Goal: Information Seeking & Learning: Find specific fact

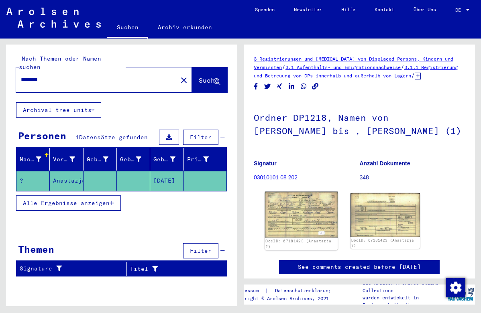
click at [298, 214] on img at bounding box center [301, 215] width 73 height 46
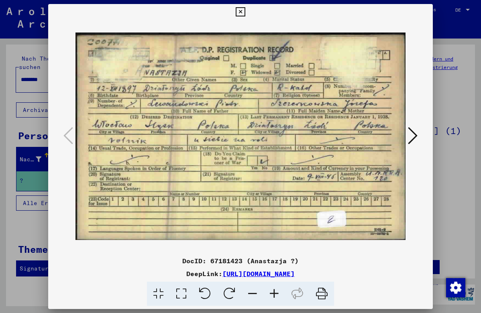
click at [245, 12] on icon at bounding box center [240, 12] width 9 height 10
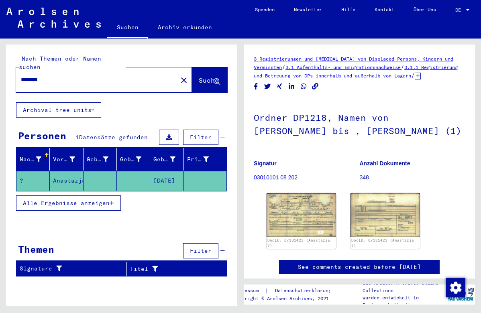
click at [179, 75] on mat-icon "close" at bounding box center [184, 80] width 10 height 10
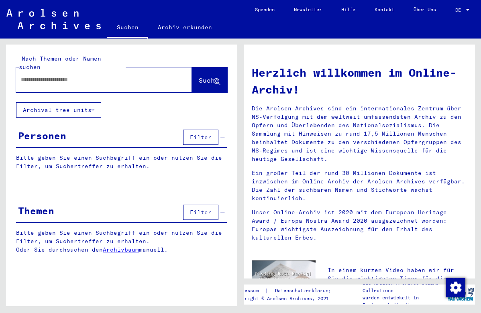
click at [166, 74] on div at bounding box center [104, 79] width 176 height 25
click at [126, 75] on input "text" at bounding box center [94, 79] width 147 height 8
type input "**********"
click at [199, 76] on span "Suche" at bounding box center [209, 80] width 20 height 8
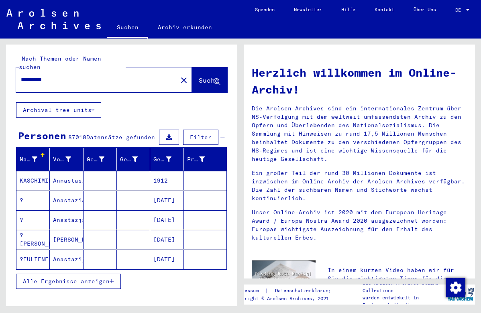
click at [100, 278] on span "Alle Ergebnisse anzeigen" at bounding box center [66, 281] width 87 height 7
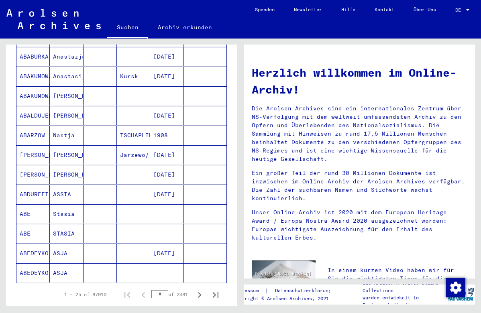
scroll to position [445, 0]
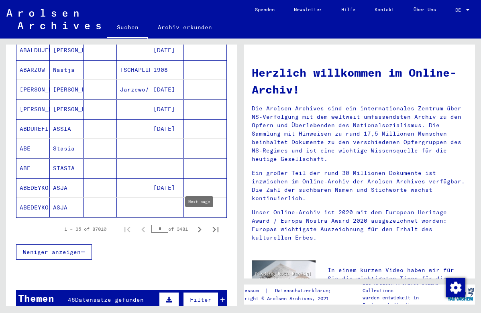
click at [200, 227] on icon "Next page" at bounding box center [200, 230] width 4 height 6
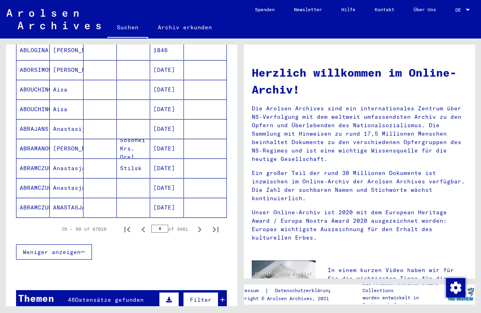
click at [200, 227] on icon "Next page" at bounding box center [200, 230] width 4 height 6
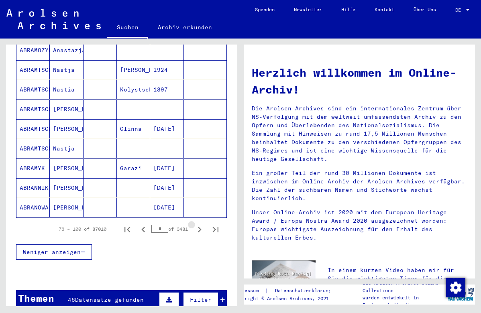
click at [200, 227] on icon "Next page" at bounding box center [200, 230] width 4 height 6
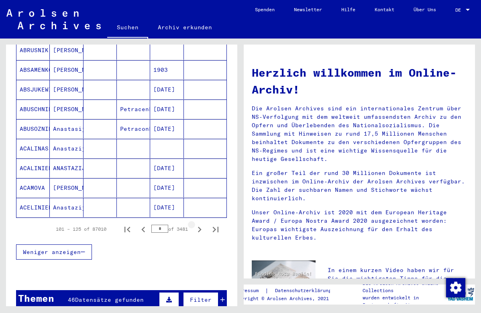
click at [200, 227] on icon "Next page" at bounding box center [200, 230] width 4 height 6
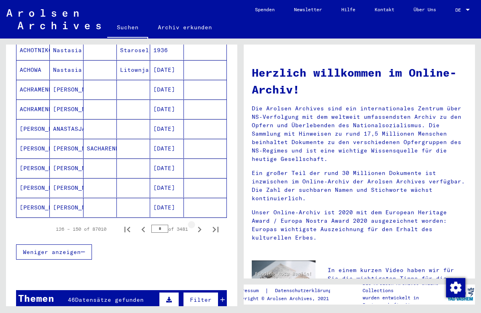
click at [200, 227] on icon "Next page" at bounding box center [200, 230] width 4 height 6
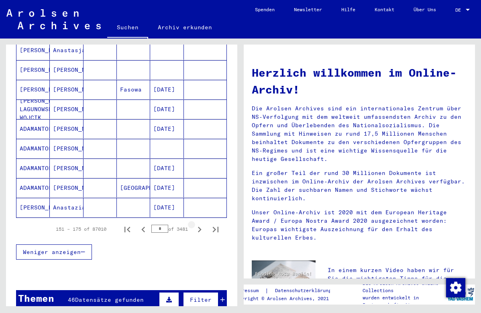
click at [200, 227] on icon "Next page" at bounding box center [200, 230] width 4 height 6
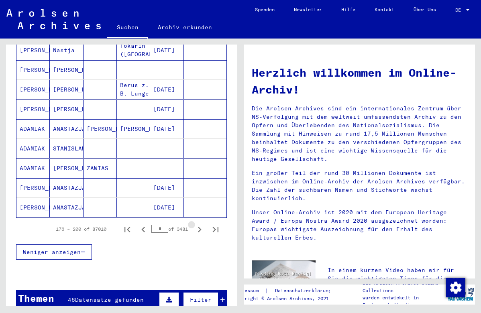
click at [200, 227] on icon "Next page" at bounding box center [200, 230] width 4 height 6
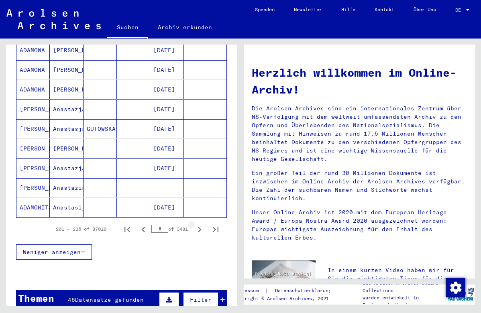
click at [200, 227] on icon "Next page" at bounding box center [200, 230] width 4 height 6
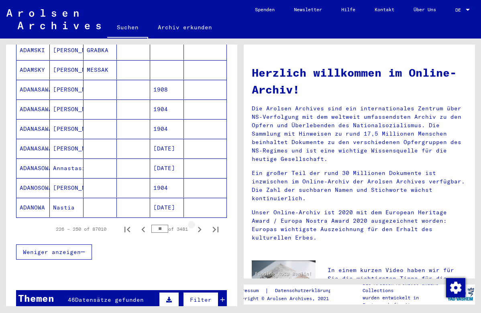
click at [200, 227] on icon "Next page" at bounding box center [200, 230] width 4 height 6
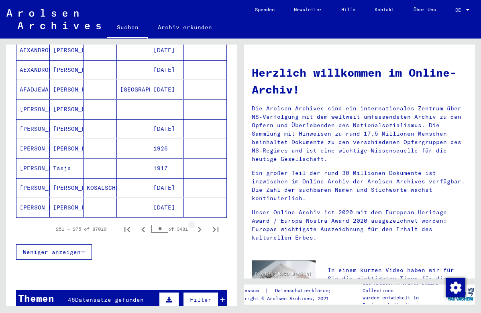
click at [200, 227] on icon "Next page" at bounding box center [200, 230] width 4 height 6
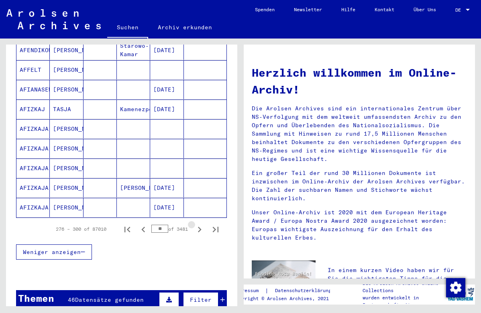
click at [200, 227] on icon "Next page" at bounding box center [200, 230] width 4 height 6
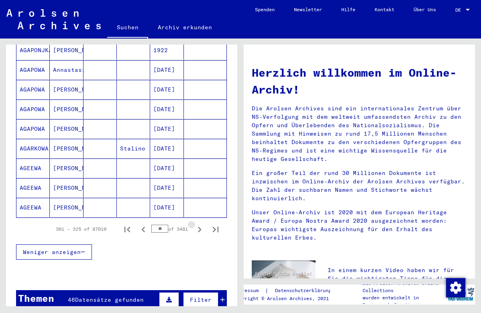
click at [200, 227] on icon "Next page" at bounding box center [200, 230] width 4 height 6
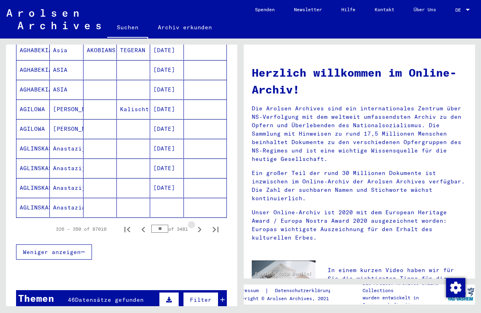
click at [200, 227] on icon "Next page" at bounding box center [200, 230] width 4 height 6
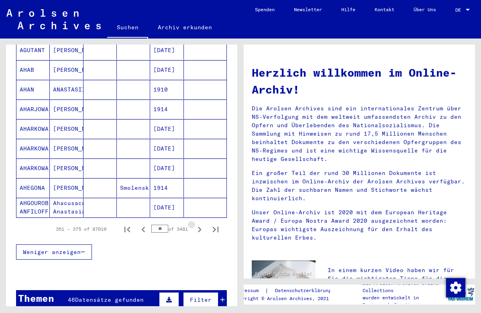
click at [200, 227] on icon "Next page" at bounding box center [200, 230] width 4 height 6
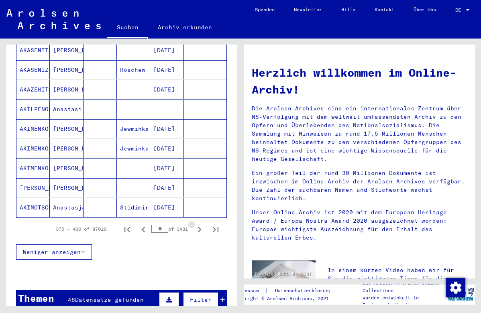
click at [200, 227] on icon "Next page" at bounding box center [200, 230] width 4 height 6
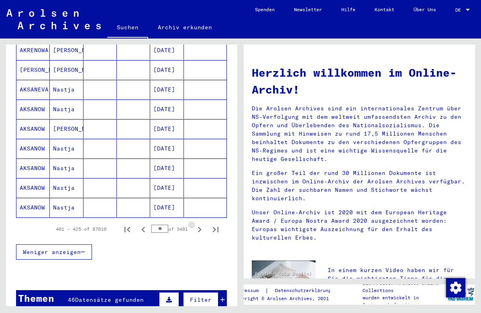
click at [200, 227] on icon "Next page" at bounding box center [200, 230] width 4 height 6
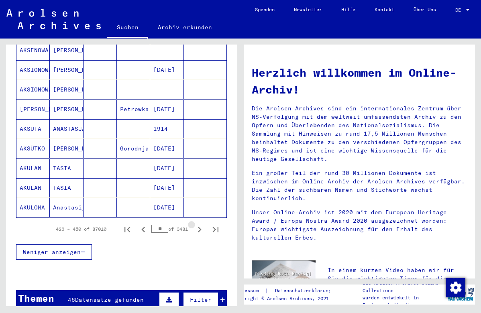
click at [200, 227] on icon "Next page" at bounding box center [200, 230] width 4 height 6
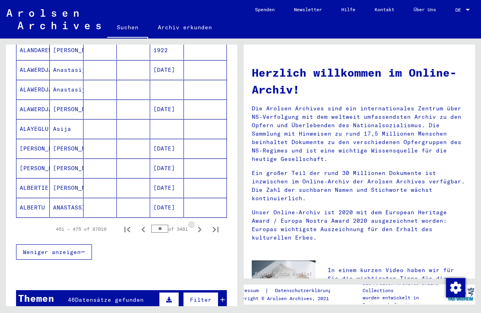
click at [200, 227] on icon "Next page" at bounding box center [200, 230] width 4 height 6
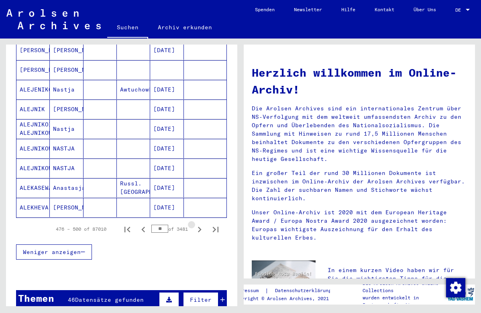
click at [200, 227] on icon "Next page" at bounding box center [200, 230] width 4 height 6
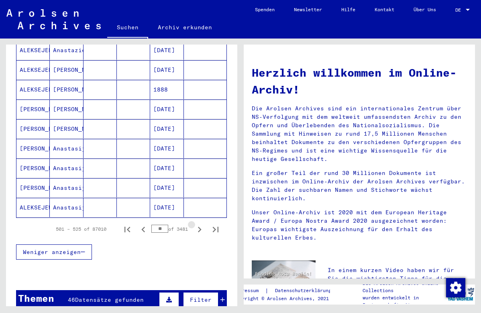
click at [200, 227] on icon "Next page" at bounding box center [200, 230] width 4 height 6
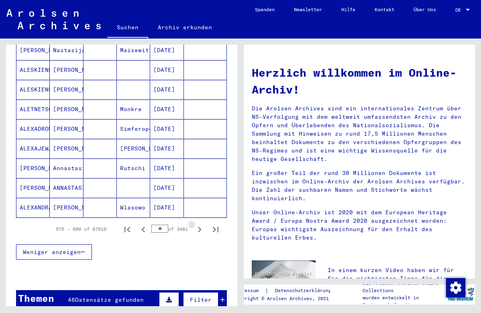
click at [200, 227] on icon "Next page" at bounding box center [200, 230] width 4 height 6
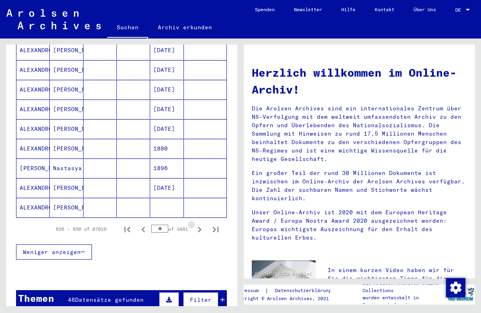
click at [200, 227] on icon "Next page" at bounding box center [200, 230] width 4 height 6
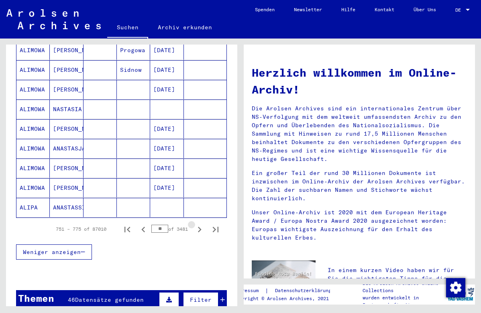
click at [200, 227] on icon "Next page" at bounding box center [200, 230] width 4 height 6
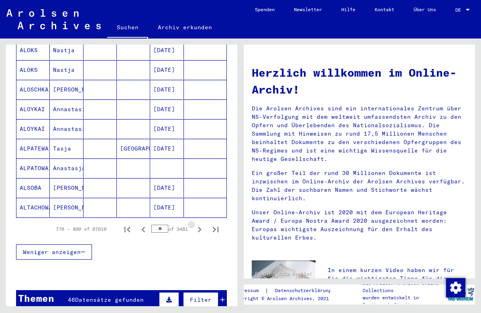
click at [200, 227] on icon "Next page" at bounding box center [200, 230] width 4 height 6
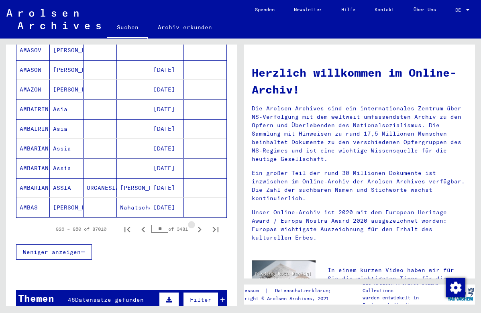
click at [200, 227] on icon "Next page" at bounding box center [200, 230] width 4 height 6
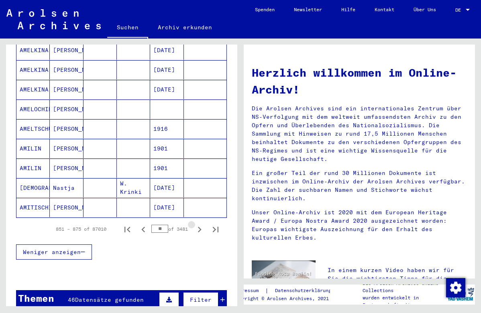
click at [200, 227] on icon "Next page" at bounding box center [200, 230] width 4 height 6
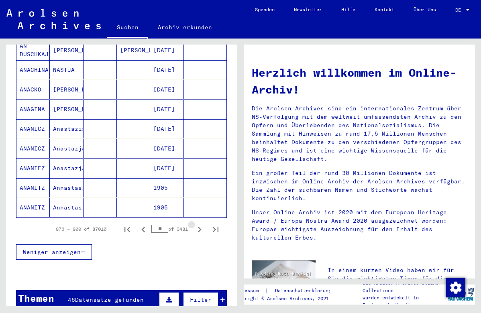
click at [200, 227] on icon "Next page" at bounding box center [200, 230] width 4 height 6
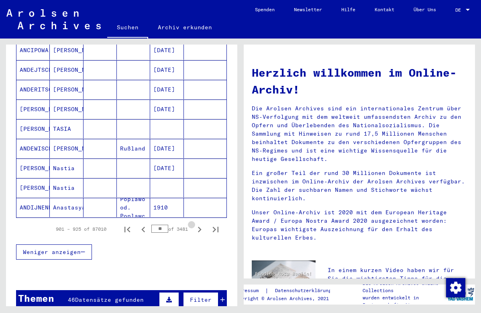
click at [200, 227] on icon "Next page" at bounding box center [200, 230] width 4 height 6
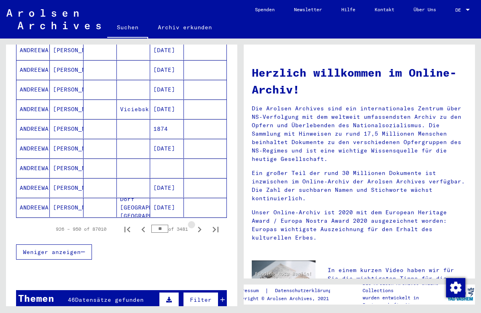
click at [200, 227] on icon "Next page" at bounding box center [200, 230] width 4 height 6
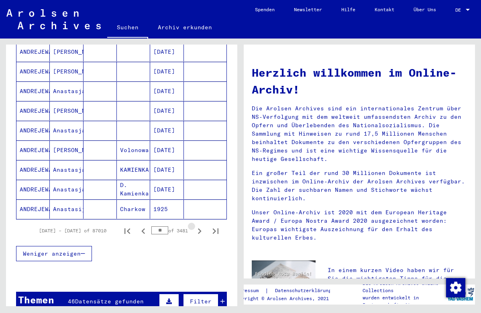
click at [200, 228] on icon "Next page" at bounding box center [200, 231] width 4 height 6
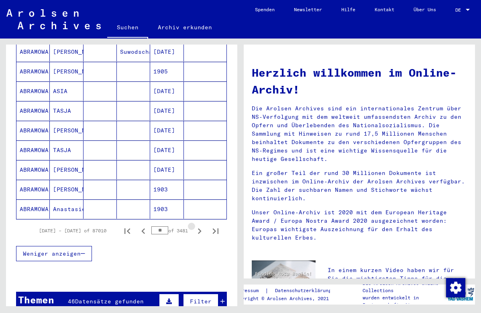
click at [200, 228] on icon "Next page" at bounding box center [200, 231] width 4 height 6
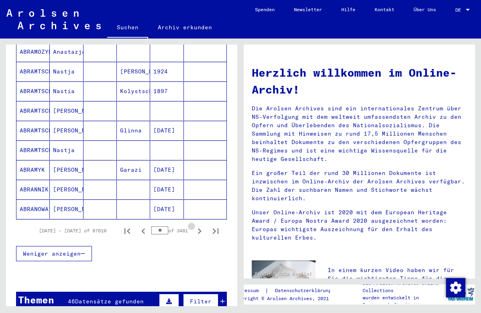
click at [200, 228] on icon "Next page" at bounding box center [200, 231] width 4 height 6
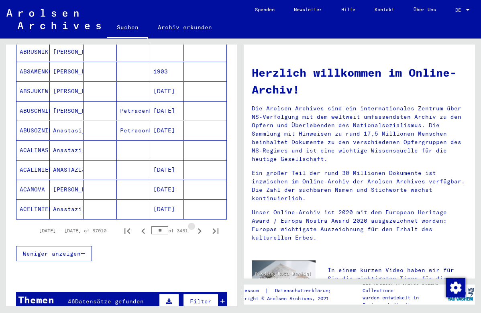
click at [200, 228] on icon "Next page" at bounding box center [200, 231] width 4 height 6
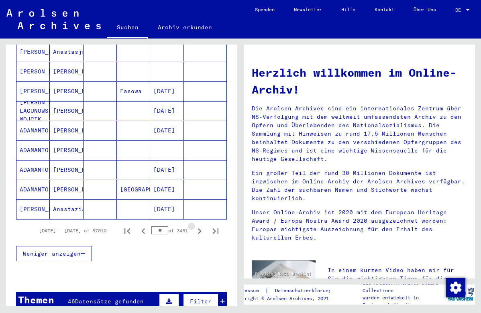
click at [200, 228] on icon "Next page" at bounding box center [200, 231] width 4 height 6
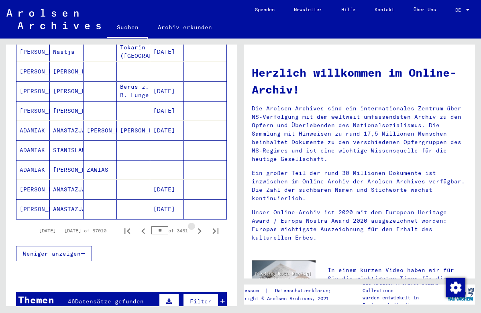
click at [200, 228] on icon "Next page" at bounding box center [200, 231] width 4 height 6
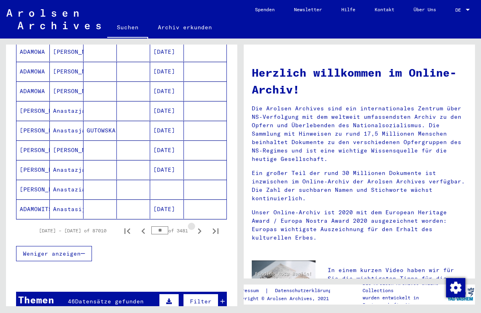
click at [200, 228] on icon "Next page" at bounding box center [200, 231] width 4 height 6
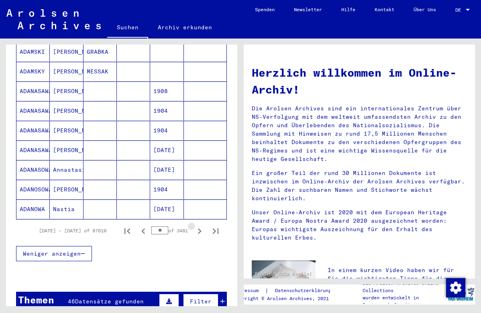
click at [200, 228] on icon "Next page" at bounding box center [200, 231] width 4 height 6
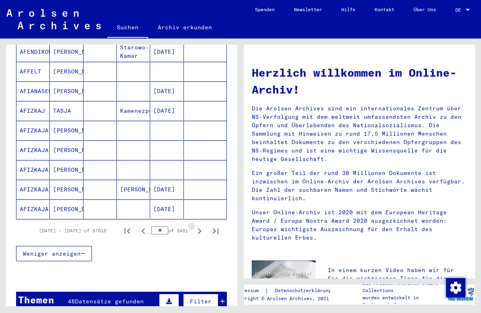
click at [200, 228] on icon "Next page" at bounding box center [200, 231] width 4 height 6
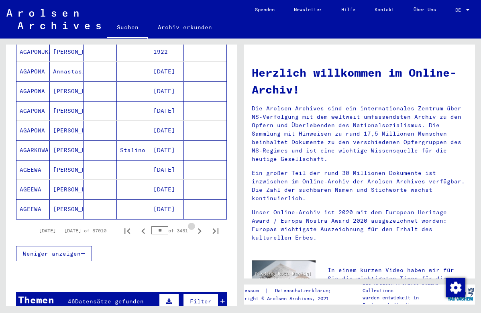
click at [200, 228] on icon "Next page" at bounding box center [200, 231] width 4 height 6
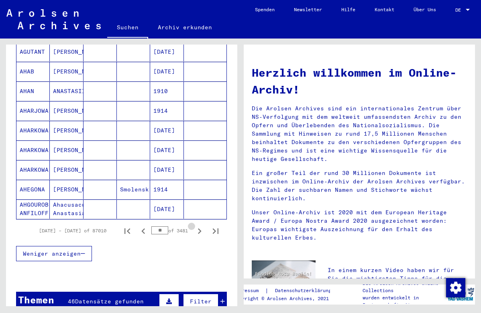
click at [200, 228] on icon "Next page" at bounding box center [200, 231] width 4 height 6
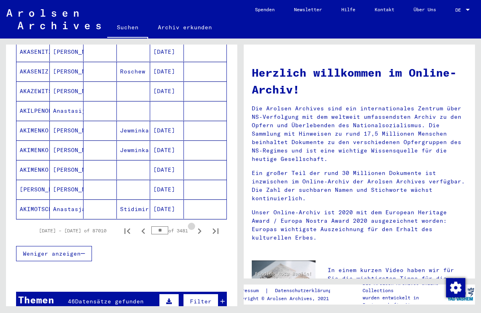
click at [200, 228] on icon "Next page" at bounding box center [200, 231] width 4 height 6
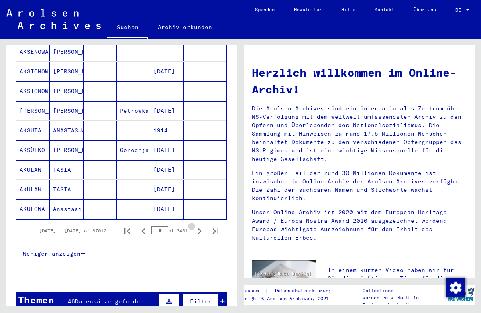
click at [200, 228] on icon "Next page" at bounding box center [200, 231] width 4 height 6
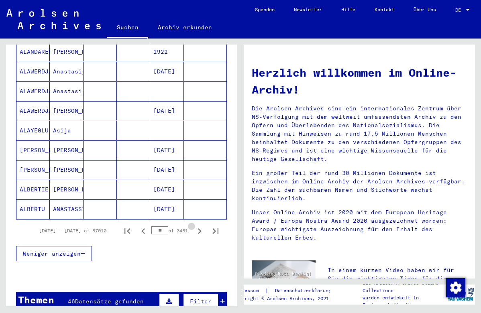
click at [200, 228] on icon "Next page" at bounding box center [200, 231] width 4 height 6
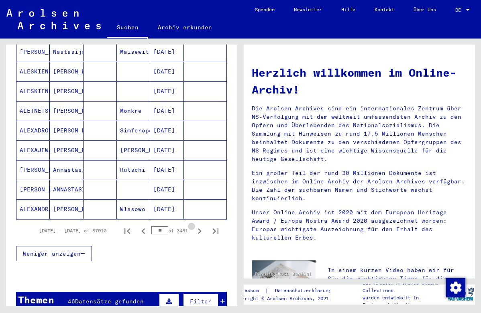
click at [200, 228] on icon "Next page" at bounding box center [200, 231] width 4 height 6
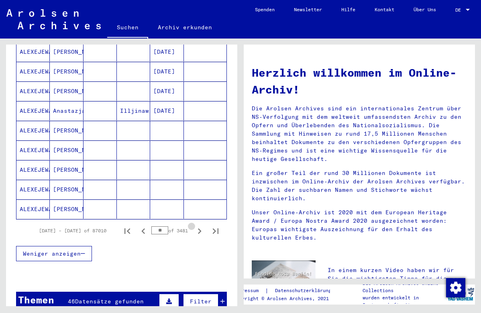
click at [200, 228] on icon "Next page" at bounding box center [200, 231] width 4 height 6
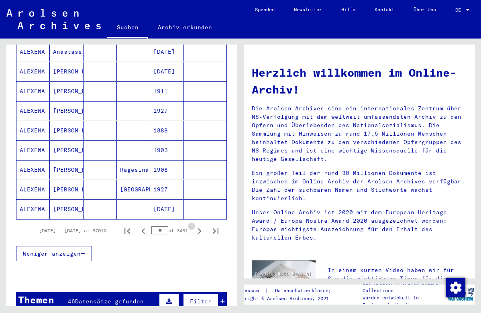
click at [200, 228] on icon "Next page" at bounding box center [200, 231] width 4 height 6
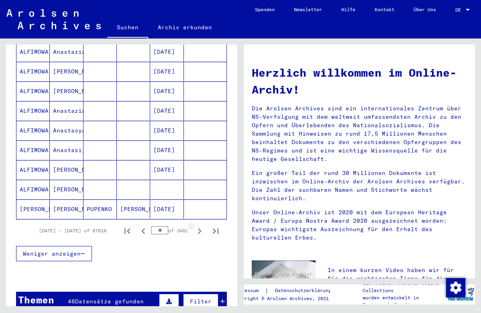
click at [200, 228] on icon "Next page" at bounding box center [200, 231] width 4 height 6
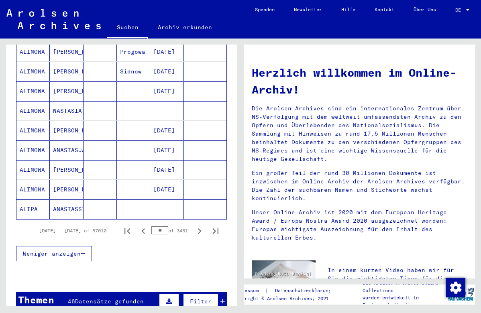
click at [200, 228] on icon "Next page" at bounding box center [200, 231] width 4 height 6
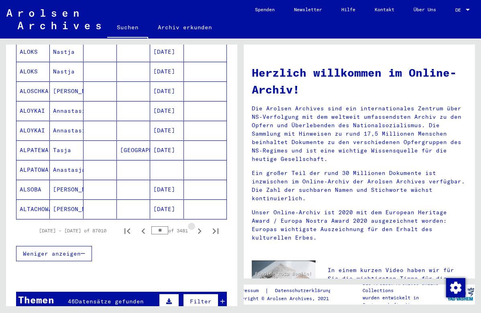
click at [200, 228] on icon "Next page" at bounding box center [200, 231] width 4 height 6
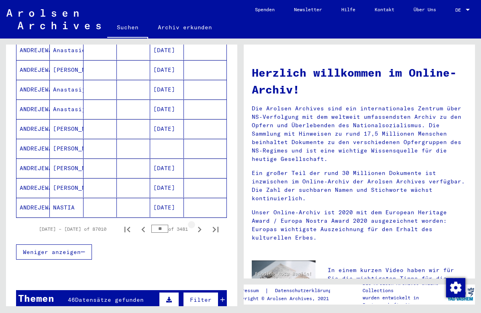
click at [200, 227] on icon "Next page" at bounding box center [200, 230] width 4 height 6
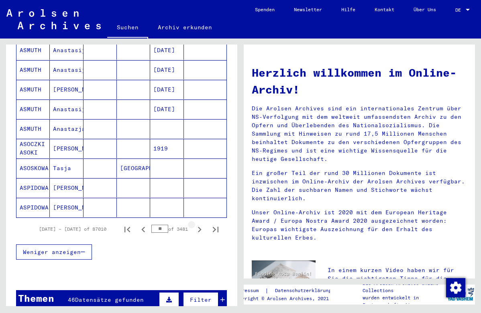
click at [200, 227] on icon "Next page" at bounding box center [200, 230] width 4 height 6
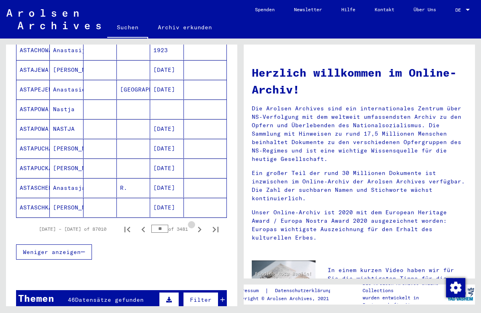
click at [200, 227] on icon "Next page" at bounding box center [200, 230] width 4 height 6
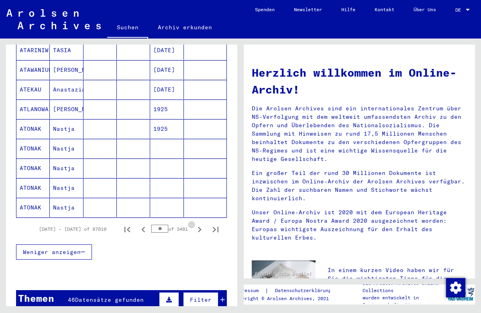
click at [200, 227] on icon "Next page" at bounding box center [200, 230] width 4 height 6
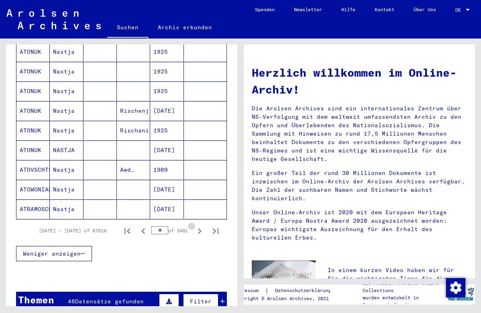
click at [200, 228] on icon "Next page" at bounding box center [200, 231] width 4 height 6
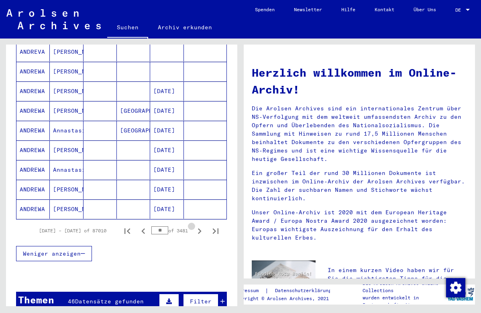
click at [200, 228] on icon "Next page" at bounding box center [200, 231] width 4 height 6
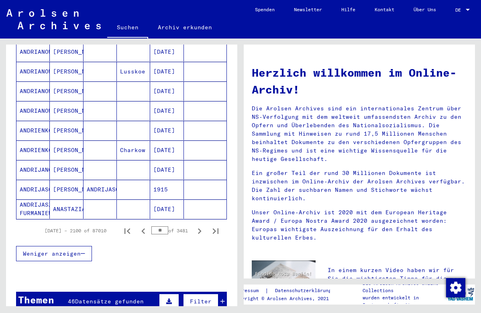
click at [200, 228] on icon "Next page" at bounding box center [200, 231] width 4 height 6
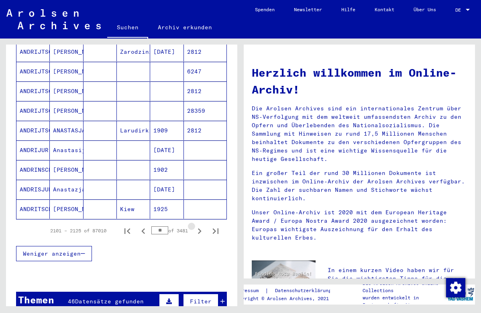
click at [200, 228] on icon "Next page" at bounding box center [200, 231] width 4 height 6
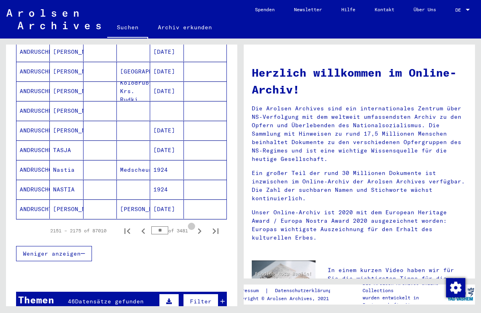
click at [200, 228] on icon "Next page" at bounding box center [200, 231] width 4 height 6
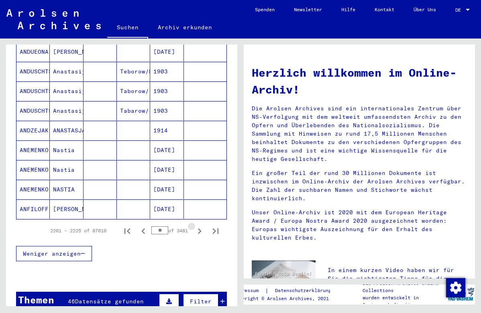
click at [200, 228] on icon "Next page" at bounding box center [200, 231] width 4 height 6
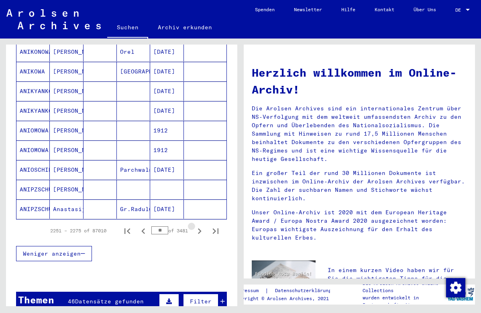
click at [200, 228] on icon "Next page" at bounding box center [200, 231] width 4 height 6
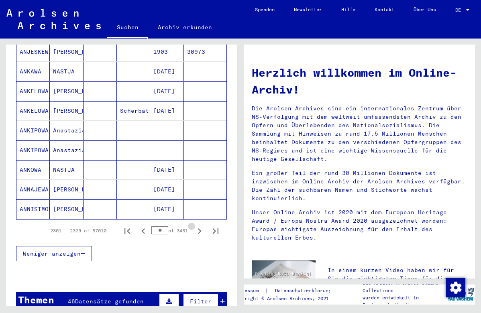
click at [200, 228] on icon "Next page" at bounding box center [200, 231] width 4 height 6
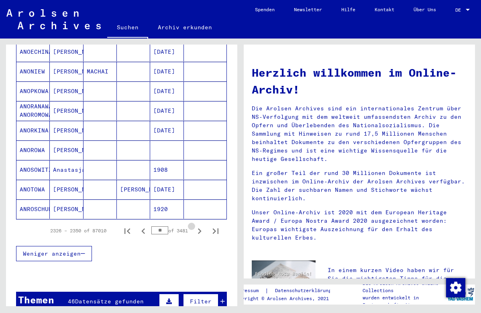
click at [200, 228] on icon "Next page" at bounding box center [200, 231] width 4 height 6
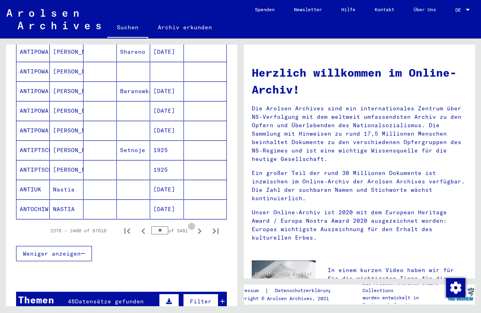
click at [200, 228] on icon "Next page" at bounding box center [200, 231] width 4 height 6
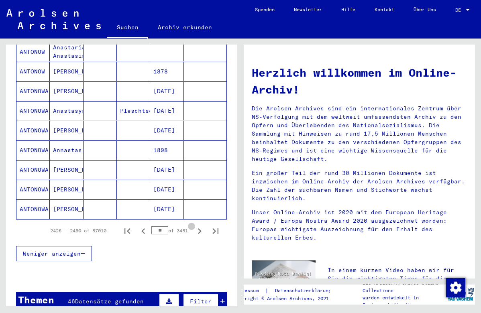
click at [200, 228] on icon "Next page" at bounding box center [200, 231] width 4 height 6
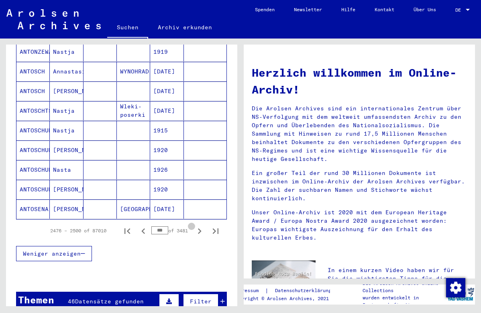
click at [200, 228] on icon "Next page" at bounding box center [200, 231] width 4 height 6
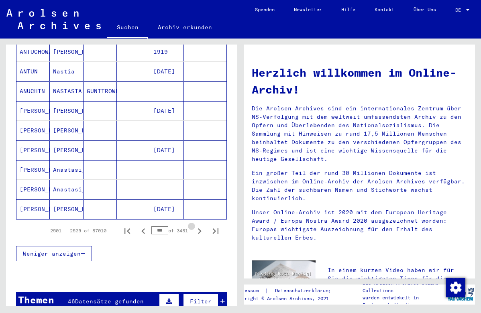
click at [200, 228] on icon "Next page" at bounding box center [200, 231] width 4 height 6
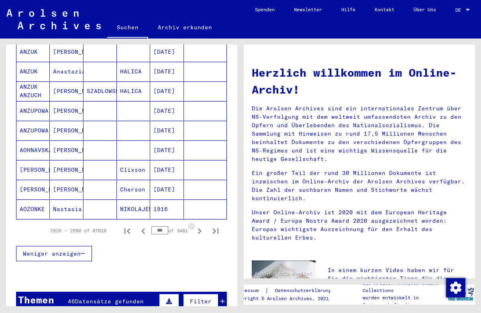
click at [200, 228] on icon "Next page" at bounding box center [200, 231] width 4 height 6
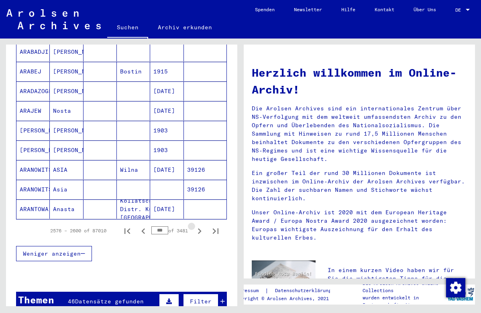
click at [200, 228] on icon "Next page" at bounding box center [200, 231] width 4 height 6
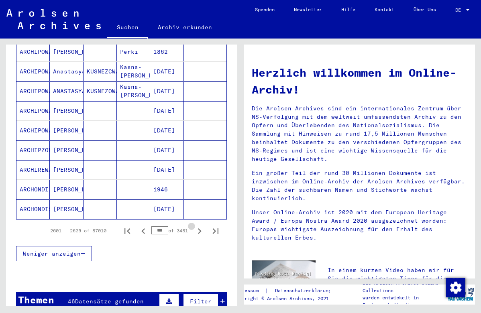
click at [200, 228] on icon "Next page" at bounding box center [200, 231] width 4 height 6
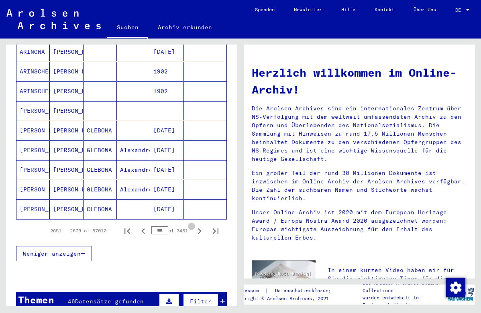
click at [200, 228] on icon "Next page" at bounding box center [200, 231] width 4 height 6
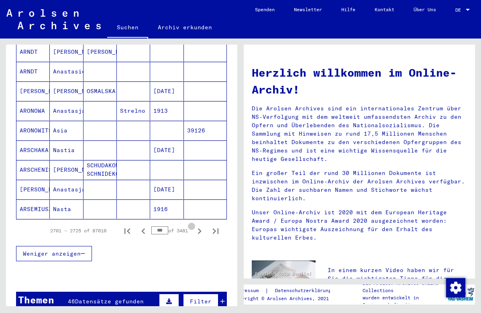
click at [200, 228] on icon "Next page" at bounding box center [200, 231] width 4 height 6
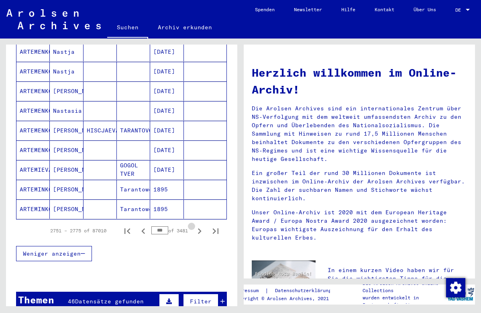
click at [200, 228] on icon "Next page" at bounding box center [200, 231] width 4 height 6
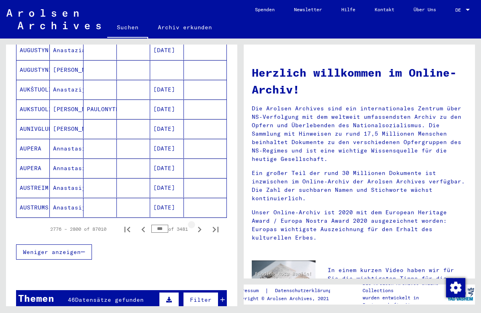
click at [200, 227] on icon "Next page" at bounding box center [200, 230] width 4 height 6
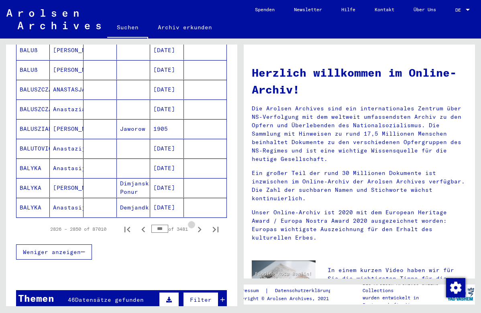
click at [200, 227] on icon "Next page" at bounding box center [200, 230] width 4 height 6
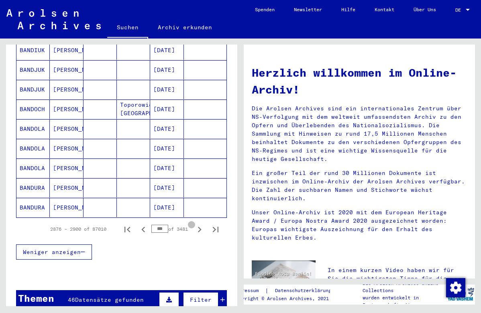
click at [200, 227] on icon "Next page" at bounding box center [200, 230] width 4 height 6
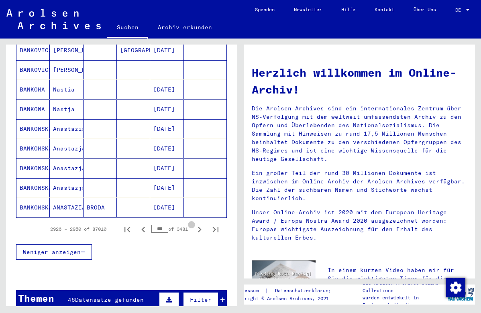
click at [200, 227] on icon "Next page" at bounding box center [200, 230] width 4 height 6
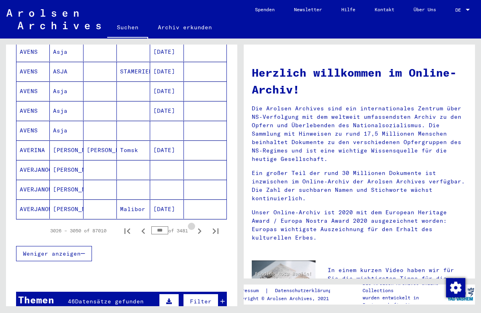
click at [200, 228] on icon "Next page" at bounding box center [200, 231] width 4 height 6
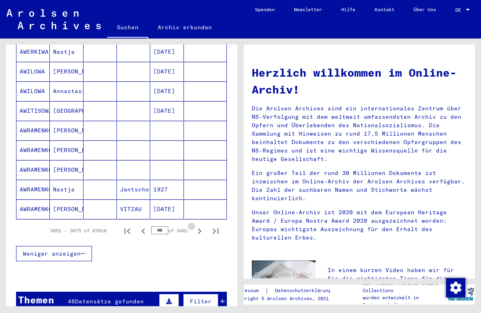
click at [200, 228] on icon "Next page" at bounding box center [200, 231] width 4 height 6
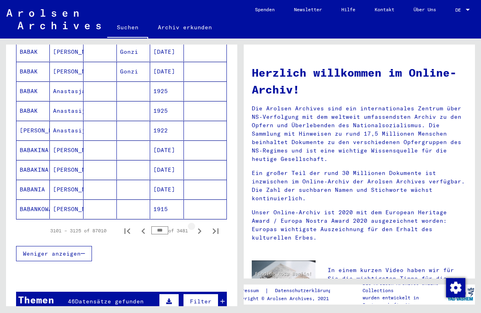
click at [200, 228] on icon "Next page" at bounding box center [200, 231] width 4 height 6
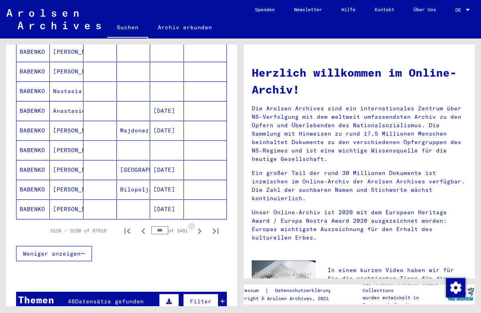
click at [200, 228] on icon "Next page" at bounding box center [200, 231] width 4 height 6
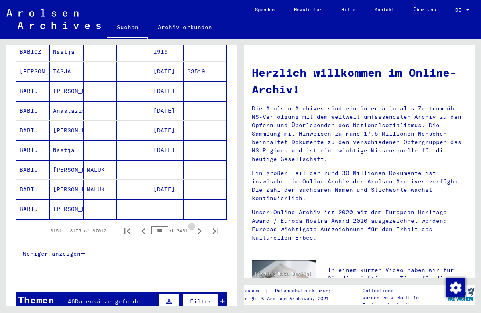
click at [200, 228] on icon "Next page" at bounding box center [200, 231] width 4 height 6
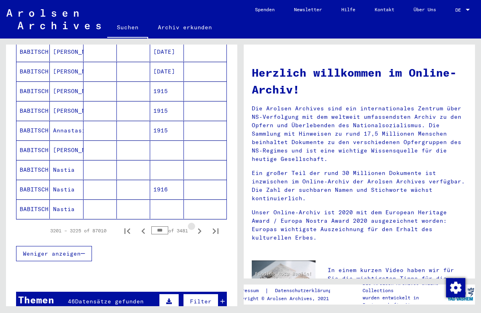
click at [200, 228] on icon "Next page" at bounding box center [200, 231] width 4 height 6
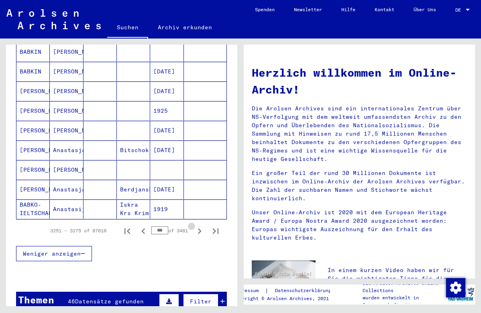
click at [200, 228] on icon "Next page" at bounding box center [200, 231] width 4 height 6
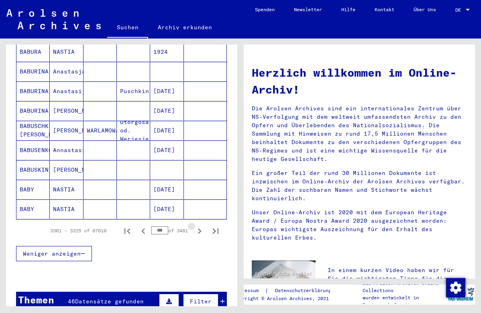
click at [200, 228] on icon "Next page" at bounding box center [200, 231] width 4 height 6
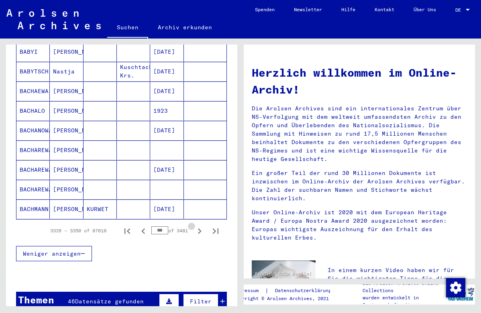
click at [200, 228] on icon "Next page" at bounding box center [200, 231] width 4 height 6
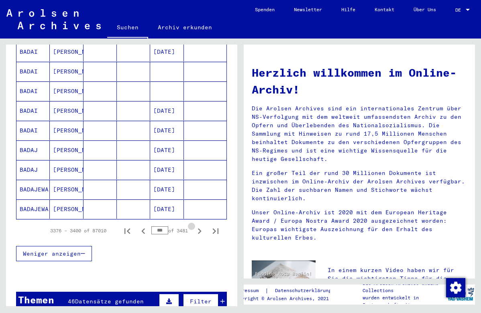
click at [200, 228] on icon "Next page" at bounding box center [200, 231] width 4 height 6
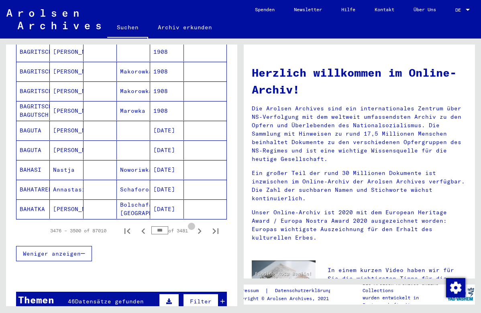
click at [200, 228] on icon "Next page" at bounding box center [200, 231] width 4 height 6
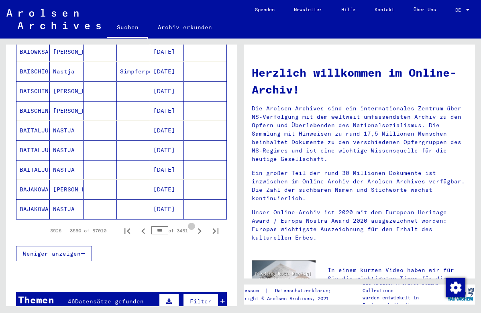
click at [200, 228] on icon "Next page" at bounding box center [200, 231] width 4 height 6
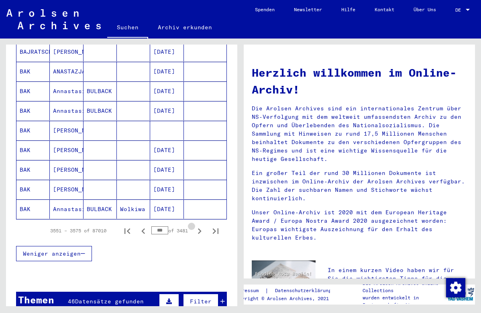
click at [200, 228] on icon "Next page" at bounding box center [200, 231] width 4 height 6
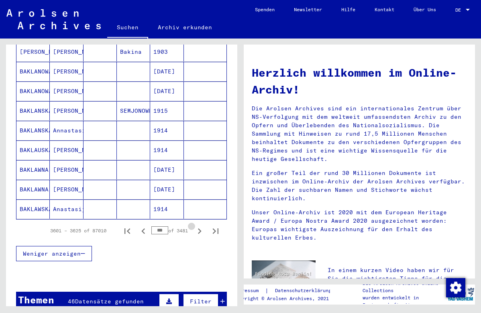
click at [200, 228] on icon "Next page" at bounding box center [200, 231] width 4 height 6
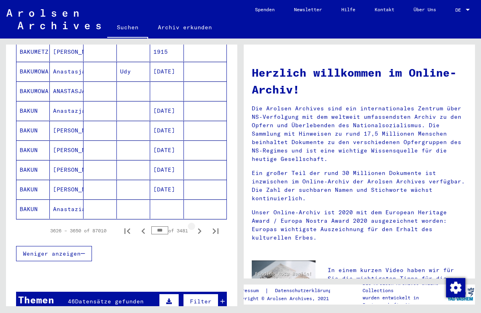
click at [200, 228] on icon "Next page" at bounding box center [200, 231] width 4 height 6
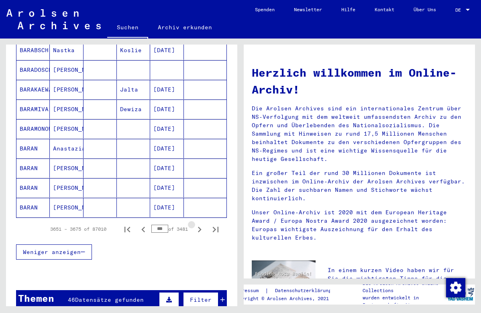
click at [200, 227] on icon "Next page" at bounding box center [200, 230] width 4 height 6
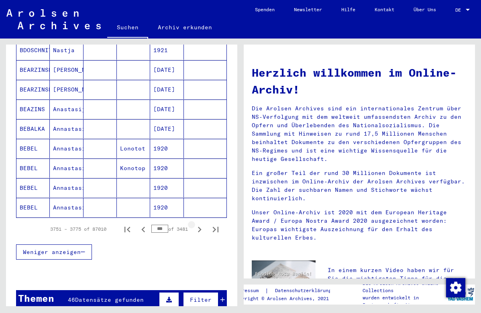
click at [200, 227] on icon "Next page" at bounding box center [200, 230] width 4 height 6
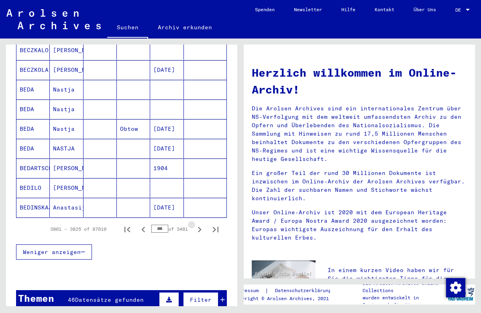
click at [200, 227] on icon "Next page" at bounding box center [200, 230] width 4 height 6
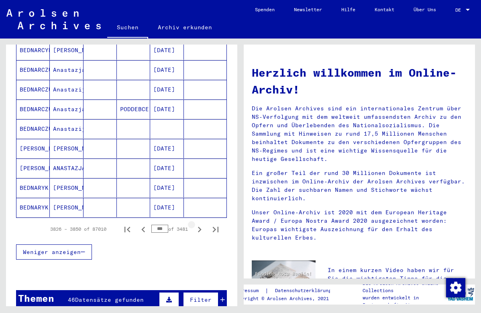
click at [200, 227] on icon "Next page" at bounding box center [200, 230] width 4 height 6
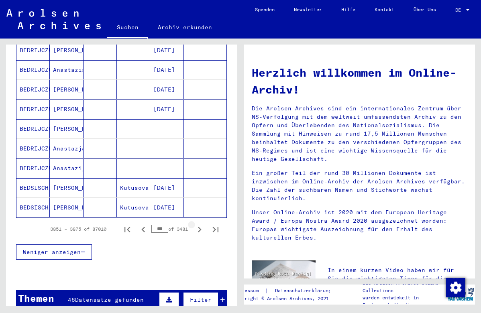
click at [200, 227] on icon "Next page" at bounding box center [200, 230] width 4 height 6
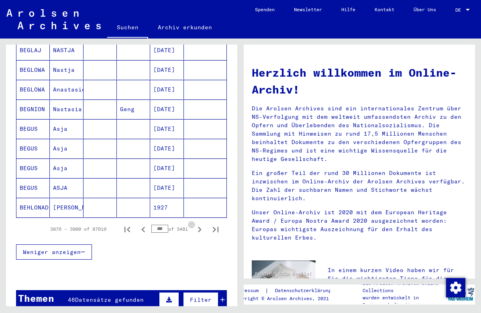
click at [200, 227] on icon "Next page" at bounding box center [200, 230] width 4 height 6
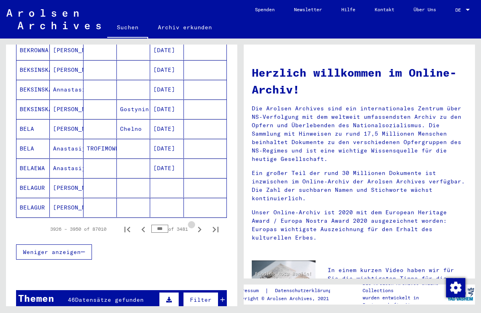
click at [200, 227] on icon "Next page" at bounding box center [200, 230] width 4 height 6
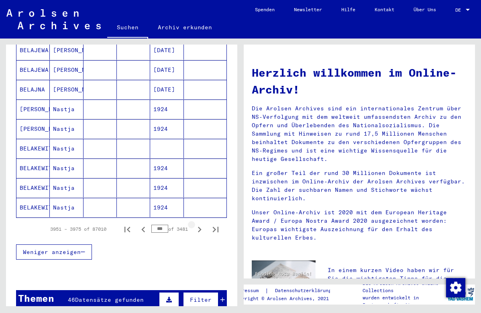
click at [200, 227] on icon "Next page" at bounding box center [200, 230] width 4 height 6
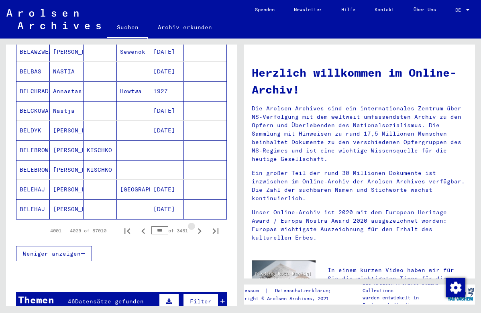
click at [200, 228] on icon "Next page" at bounding box center [200, 231] width 4 height 6
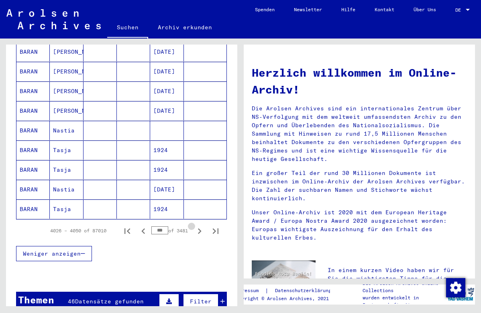
click at [200, 228] on icon "Next page" at bounding box center [200, 231] width 4 height 6
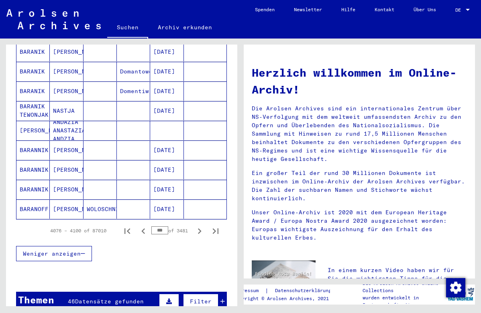
click at [200, 228] on icon "Next page" at bounding box center [200, 231] width 4 height 6
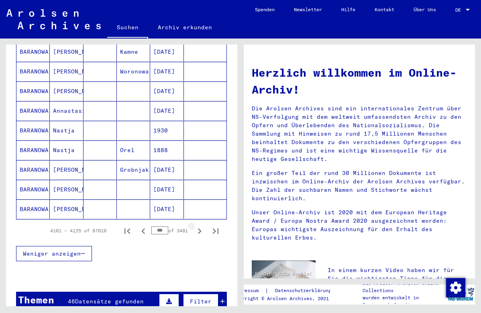
click at [200, 228] on icon "Next page" at bounding box center [200, 231] width 4 height 6
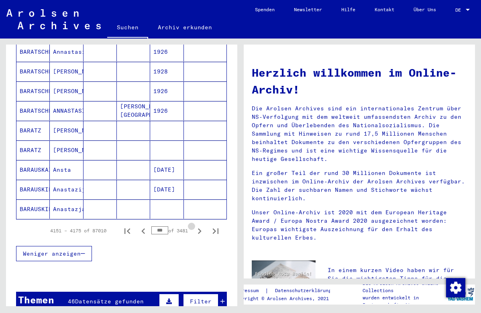
click at [200, 228] on icon "Next page" at bounding box center [200, 231] width 4 height 6
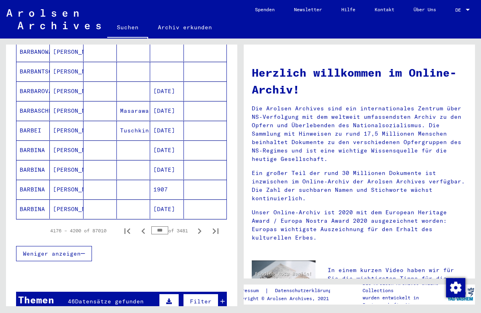
click at [200, 228] on icon "Next page" at bounding box center [200, 231] width 4 height 6
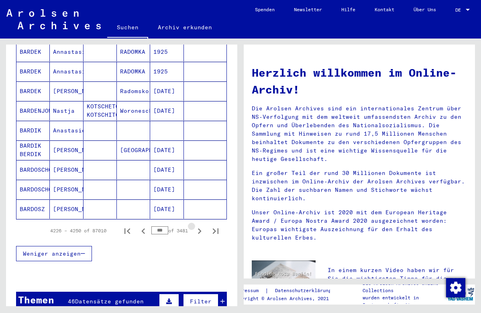
click at [200, 228] on icon "Next page" at bounding box center [200, 231] width 4 height 6
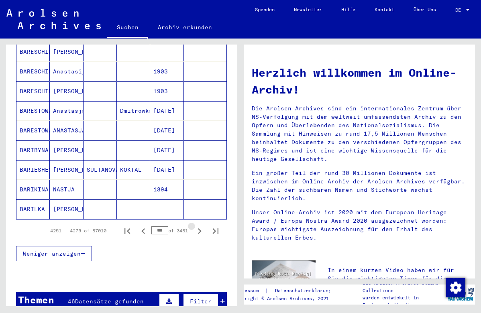
click at [200, 228] on icon "Next page" at bounding box center [200, 231] width 4 height 6
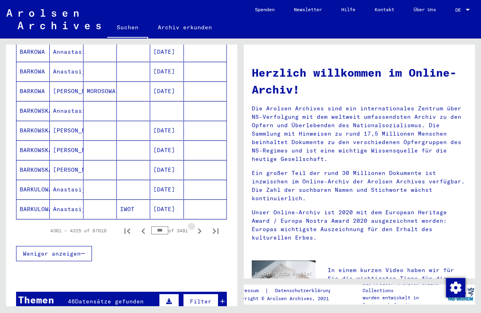
click at [200, 228] on icon "Next page" at bounding box center [200, 231] width 4 height 6
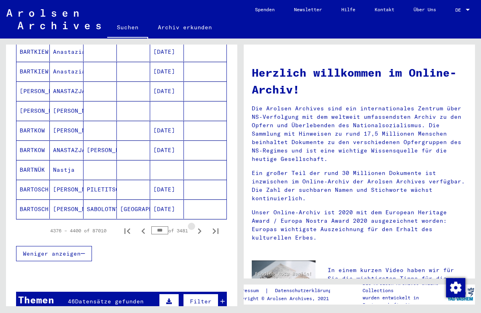
click at [200, 228] on icon "Next page" at bounding box center [200, 231] width 4 height 6
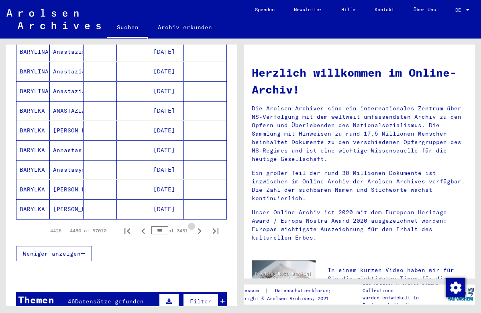
click at [200, 228] on icon "Next page" at bounding box center [200, 231] width 4 height 6
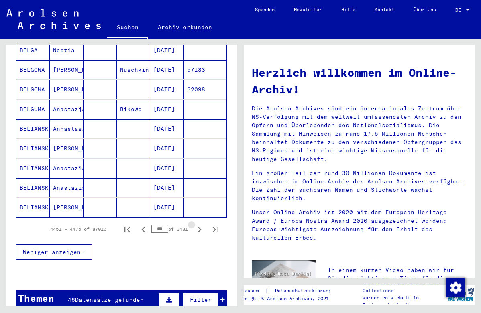
click at [200, 227] on icon "Next page" at bounding box center [200, 230] width 4 height 6
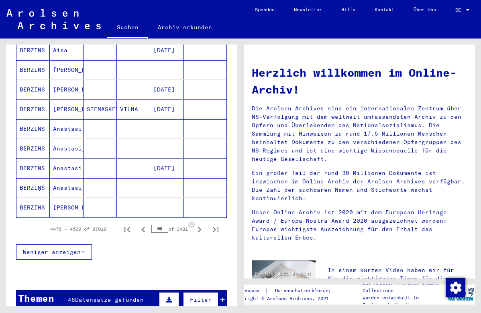
click at [200, 227] on icon "Next page" at bounding box center [200, 230] width 4 height 6
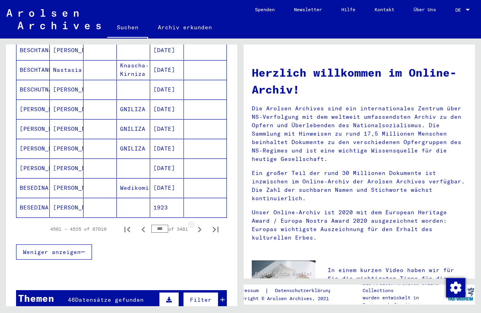
click at [200, 227] on icon "Next page" at bounding box center [200, 230] width 4 height 6
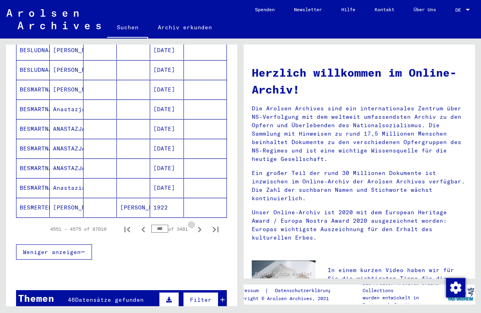
click at [200, 227] on icon "Next page" at bounding box center [200, 230] width 4 height 6
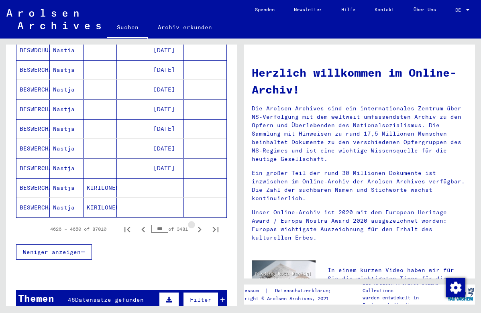
click at [200, 227] on icon "Next page" at bounding box center [200, 230] width 4 height 6
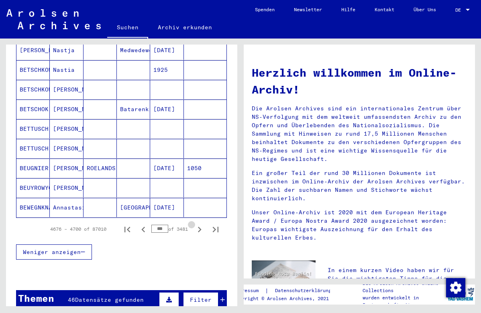
click at [200, 227] on icon "Next page" at bounding box center [200, 230] width 4 height 6
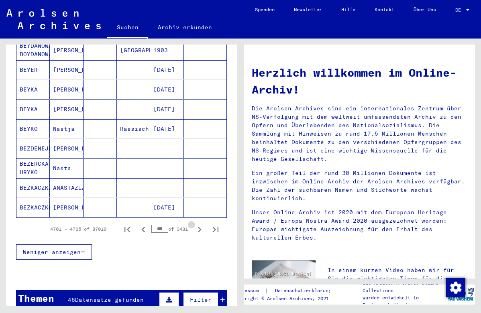
click at [200, 227] on icon "Next page" at bounding box center [200, 230] width 4 height 6
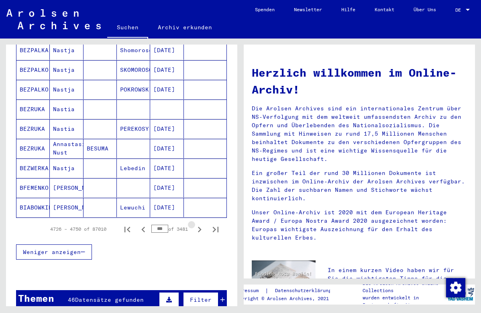
click at [200, 227] on icon "Next page" at bounding box center [200, 230] width 4 height 6
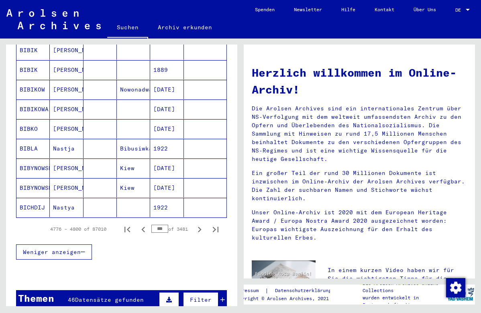
click at [200, 227] on icon "Next page" at bounding box center [200, 230] width 4 height 6
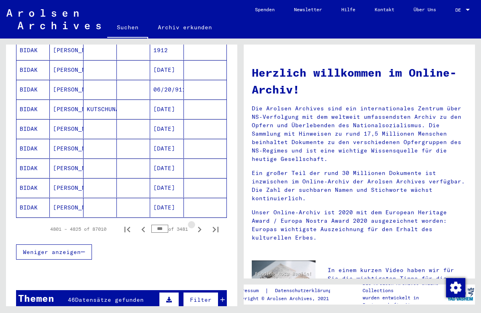
click at [200, 227] on icon "Next page" at bounding box center [200, 230] width 4 height 6
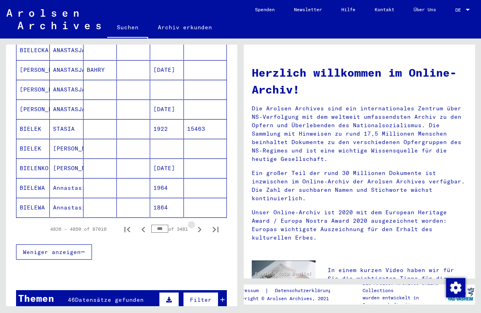
click at [200, 227] on icon "Next page" at bounding box center [200, 230] width 4 height 6
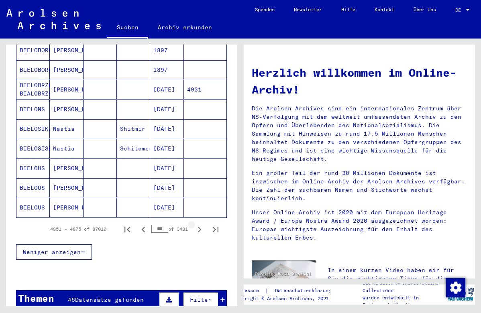
click at [200, 227] on icon "Next page" at bounding box center [200, 230] width 4 height 6
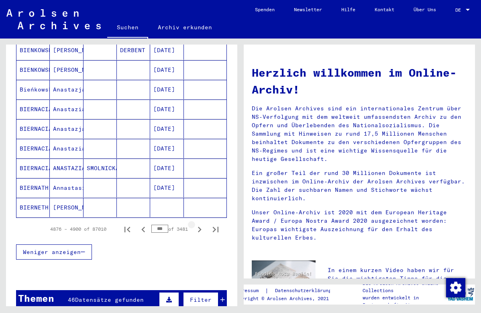
click at [200, 227] on icon "Next page" at bounding box center [200, 230] width 4 height 6
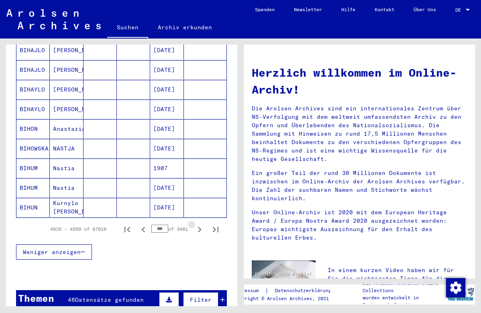
click at [200, 227] on icon "Next page" at bounding box center [200, 230] width 4 height 6
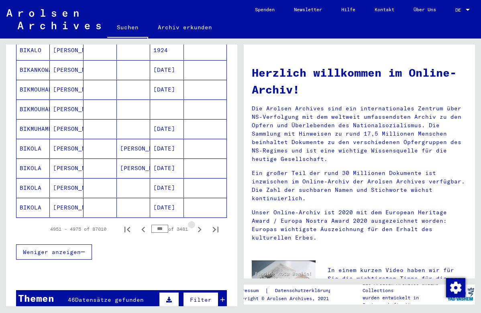
click at [200, 227] on icon "Next page" at bounding box center [200, 230] width 4 height 6
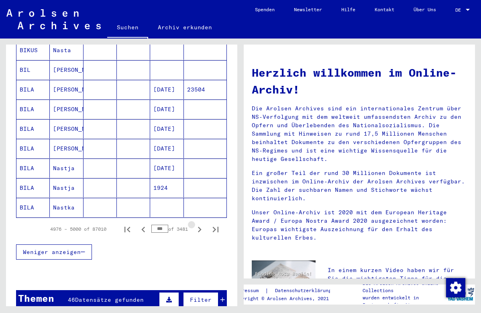
click at [200, 227] on icon "Next page" at bounding box center [200, 230] width 4 height 6
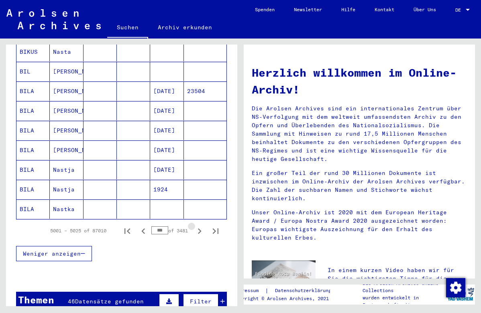
click at [200, 228] on icon "Next page" at bounding box center [200, 231] width 4 height 6
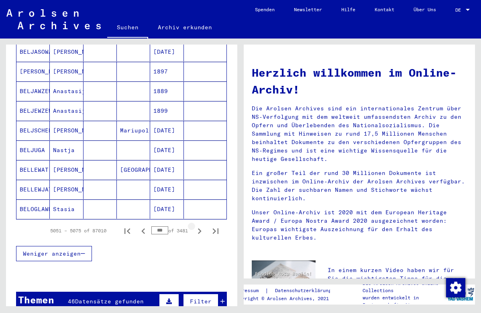
click at [200, 228] on icon "Next page" at bounding box center [200, 231] width 4 height 6
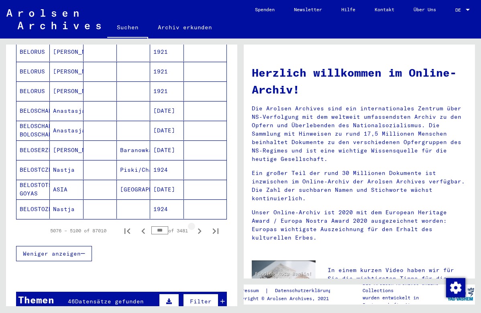
click at [200, 228] on icon "Next page" at bounding box center [200, 231] width 4 height 6
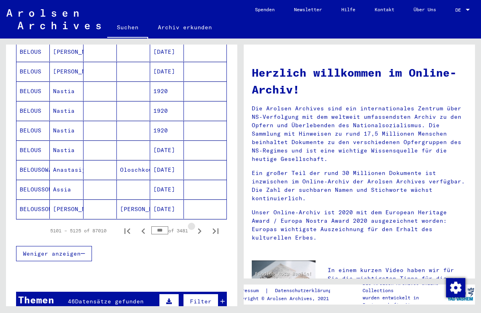
click at [200, 228] on icon "Next page" at bounding box center [200, 231] width 4 height 6
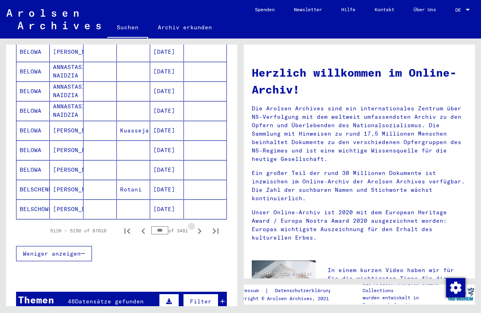
click at [200, 228] on icon "Next page" at bounding box center [200, 231] width 4 height 6
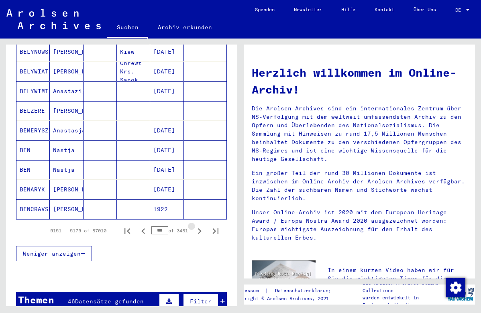
click at [200, 228] on icon "Next page" at bounding box center [200, 231] width 4 height 6
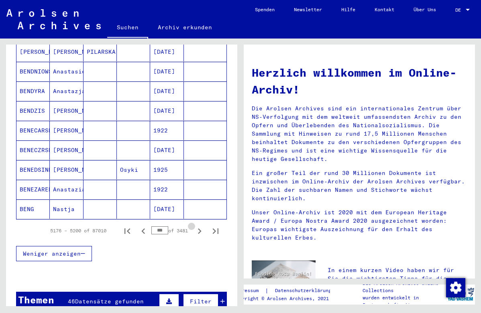
click at [200, 228] on icon "Next page" at bounding box center [200, 231] width 4 height 6
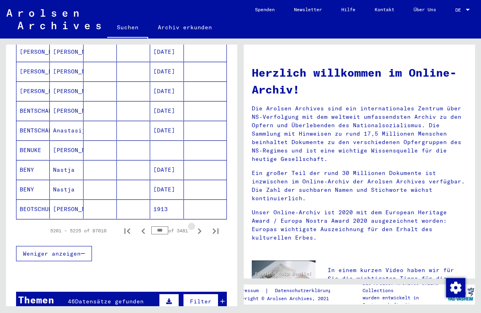
click at [200, 228] on icon "Next page" at bounding box center [200, 231] width 4 height 6
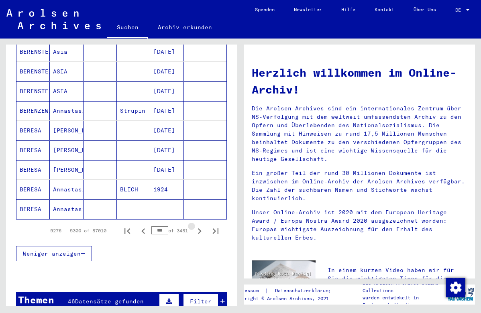
click at [200, 228] on icon "Next page" at bounding box center [200, 231] width 4 height 6
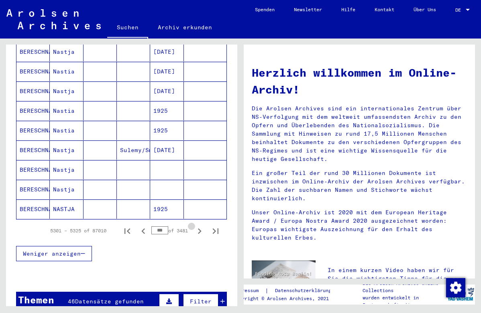
click at [200, 228] on icon "Next page" at bounding box center [200, 231] width 4 height 6
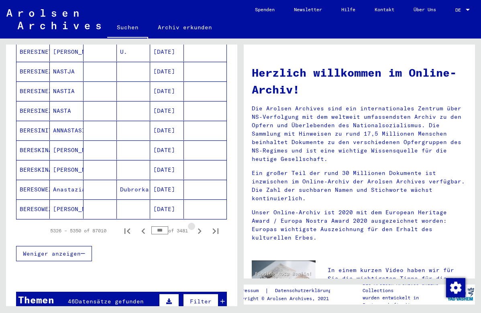
click at [200, 228] on icon "Next page" at bounding box center [200, 231] width 4 height 6
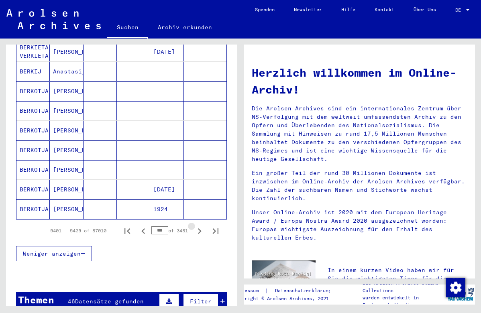
click at [200, 228] on icon "Next page" at bounding box center [200, 231] width 4 height 6
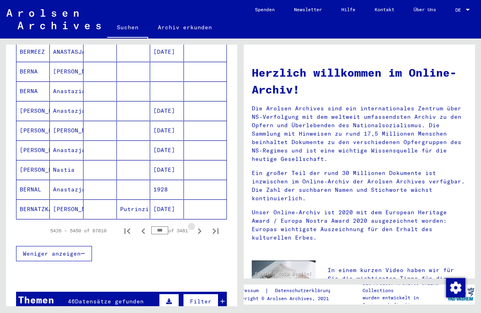
click at [200, 228] on icon "Next page" at bounding box center [200, 231] width 4 height 6
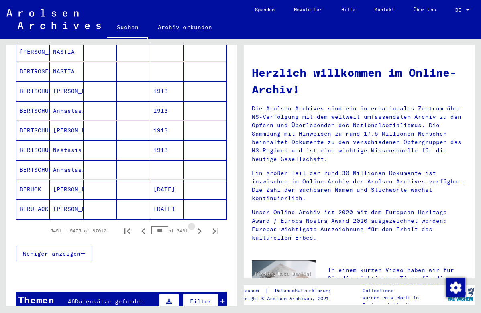
click at [200, 228] on icon "Next page" at bounding box center [200, 231] width 4 height 6
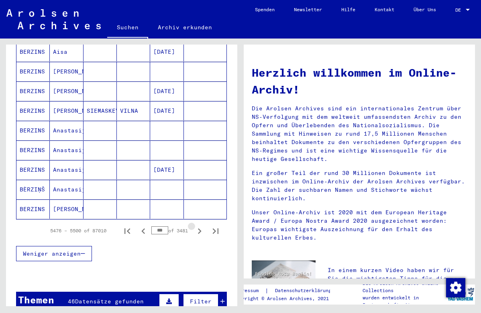
click at [200, 228] on icon "Next page" at bounding box center [200, 231] width 4 height 6
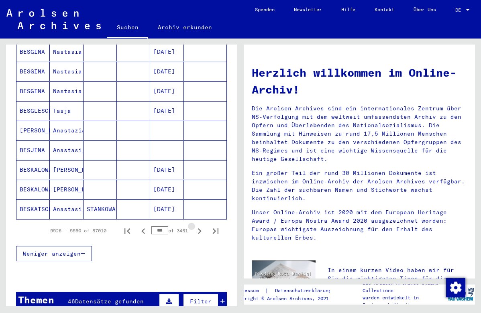
click at [200, 228] on icon "Next page" at bounding box center [200, 231] width 4 height 6
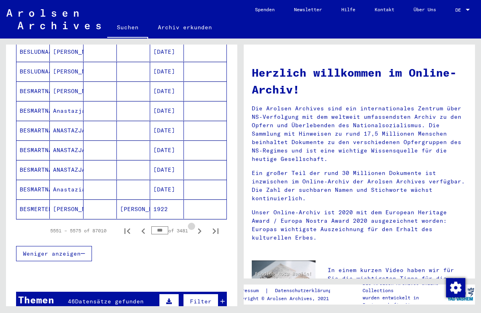
click at [200, 228] on icon "Next page" at bounding box center [200, 231] width 4 height 6
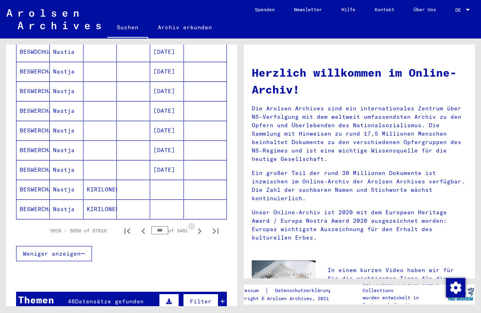
click at [200, 228] on icon "Next page" at bounding box center [200, 231] width 4 height 6
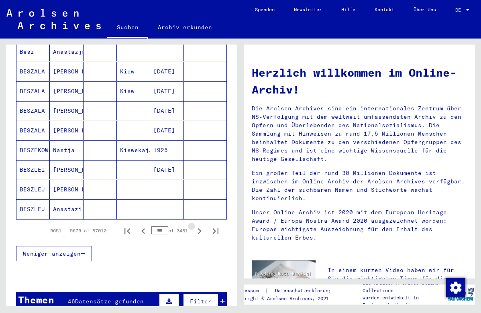
click at [200, 228] on icon "Next page" at bounding box center [200, 231] width 4 height 6
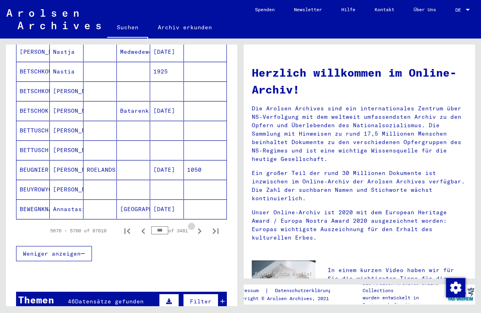
click at [200, 228] on icon "Next page" at bounding box center [200, 231] width 4 height 6
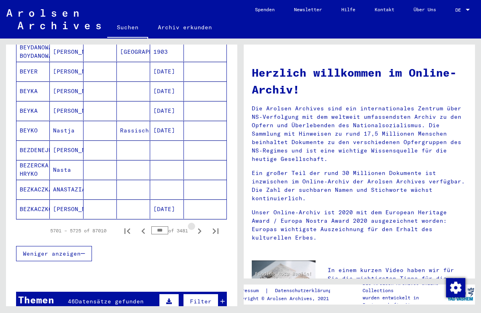
click at [200, 228] on icon "Next page" at bounding box center [200, 231] width 4 height 6
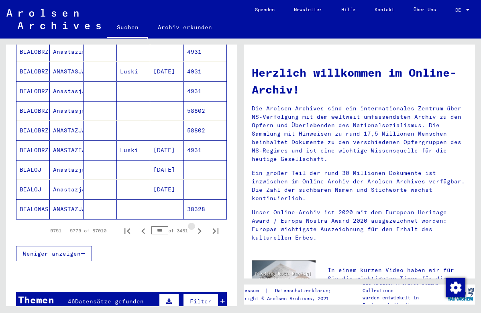
click at [200, 228] on icon "Next page" at bounding box center [200, 231] width 4 height 6
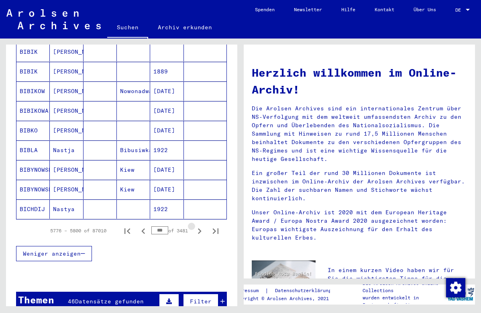
click at [200, 228] on icon "Next page" at bounding box center [200, 231] width 4 height 6
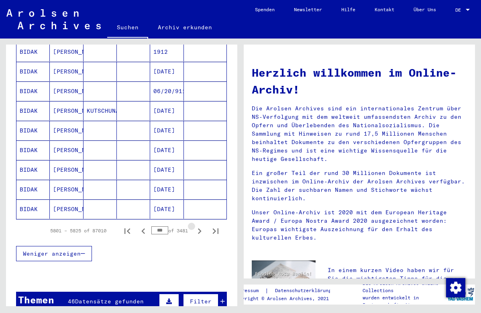
click at [200, 228] on icon "Next page" at bounding box center [200, 231] width 4 height 6
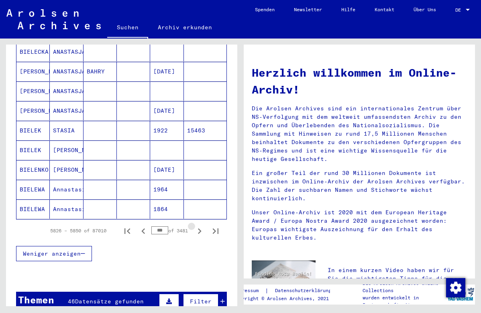
click at [200, 228] on icon "Next page" at bounding box center [200, 231] width 4 height 6
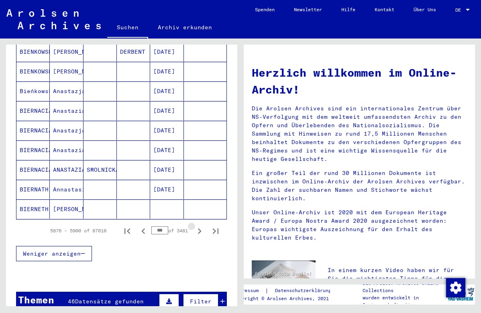
click at [200, 228] on icon "Next page" at bounding box center [200, 231] width 4 height 6
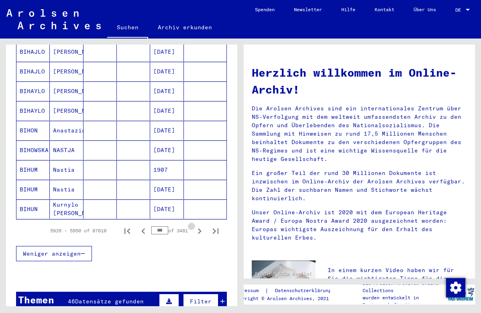
click at [200, 228] on icon "Next page" at bounding box center [200, 231] width 4 height 6
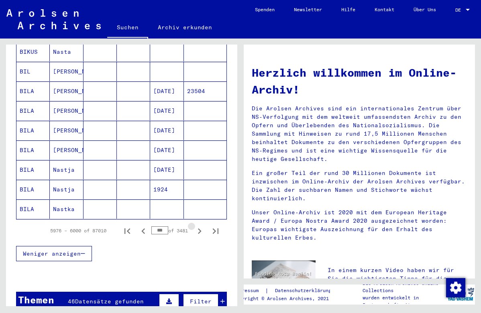
click at [200, 228] on icon "Next page" at bounding box center [200, 231] width 4 height 6
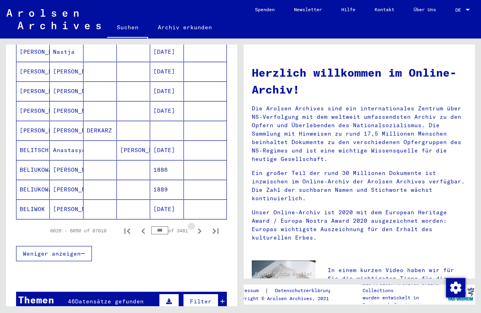
click at [200, 228] on icon "Next page" at bounding box center [200, 231] width 4 height 6
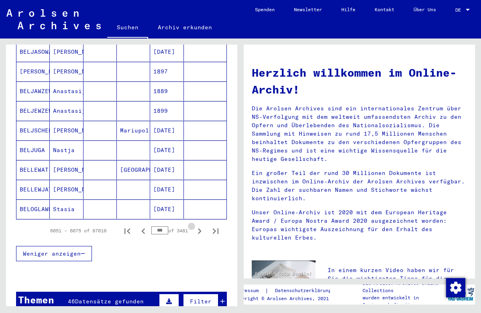
click at [200, 228] on icon "Next page" at bounding box center [200, 231] width 4 height 6
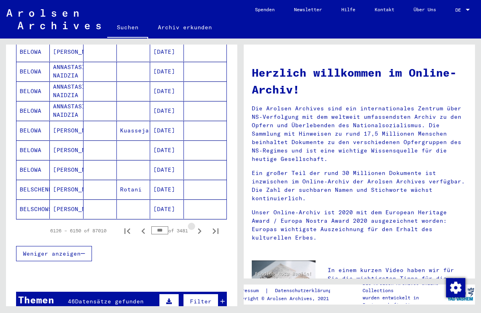
click at [200, 228] on icon "Next page" at bounding box center [200, 231] width 4 height 6
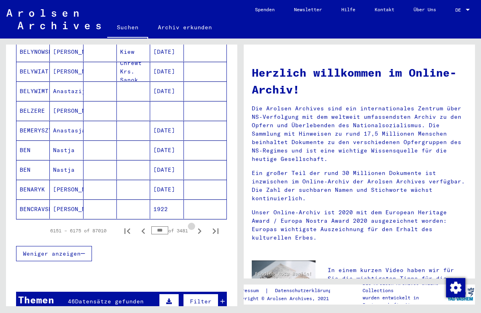
click at [200, 228] on icon "Next page" at bounding box center [200, 231] width 4 height 6
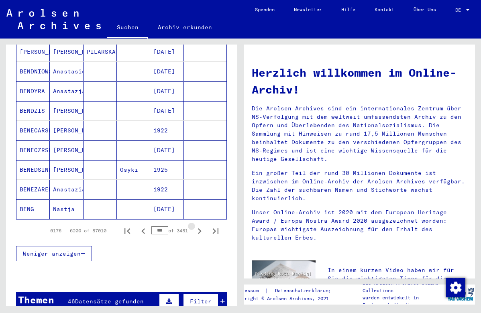
click at [200, 228] on icon "Next page" at bounding box center [200, 231] width 4 height 6
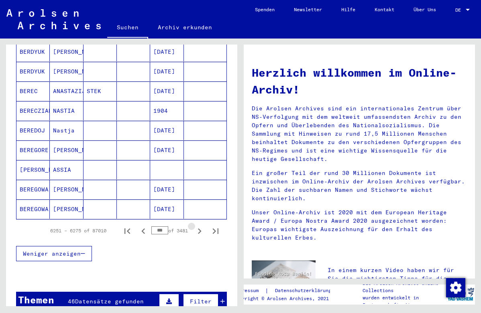
click at [200, 228] on icon "Next page" at bounding box center [200, 231] width 4 height 6
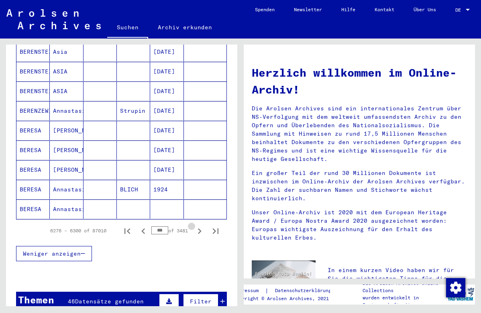
click at [200, 228] on icon "Next page" at bounding box center [200, 231] width 4 height 6
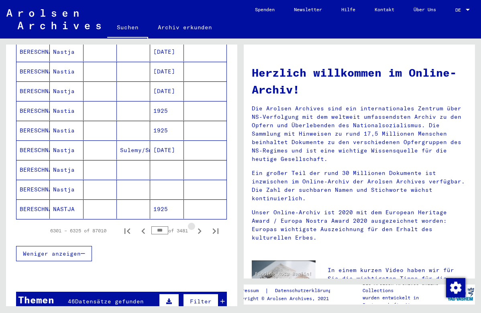
click at [200, 228] on icon "Next page" at bounding box center [200, 231] width 4 height 6
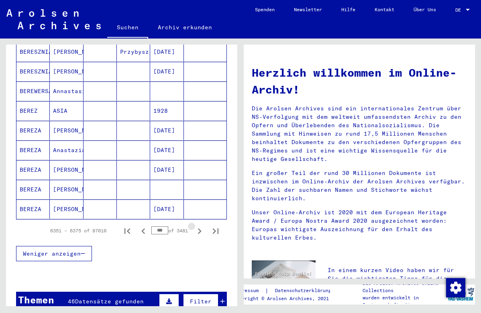
click at [200, 228] on icon "Next page" at bounding box center [200, 231] width 4 height 6
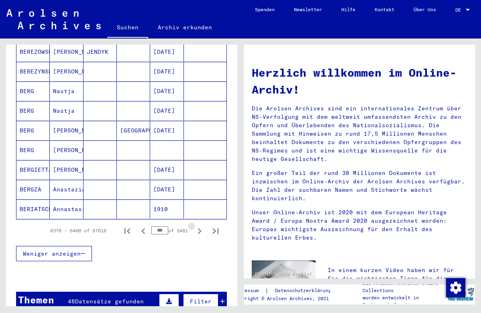
click at [200, 228] on icon "Next page" at bounding box center [200, 231] width 4 height 6
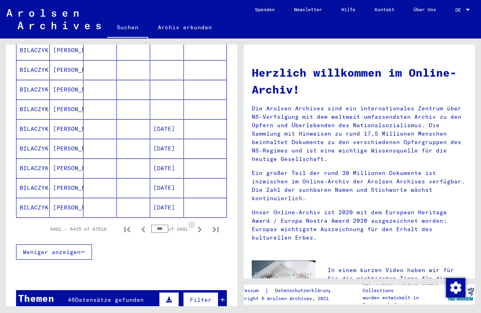
click at [200, 227] on icon "Next page" at bounding box center [200, 230] width 4 height 6
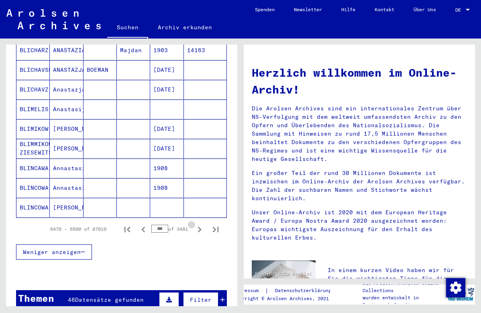
click at [200, 227] on icon "Next page" at bounding box center [200, 230] width 4 height 6
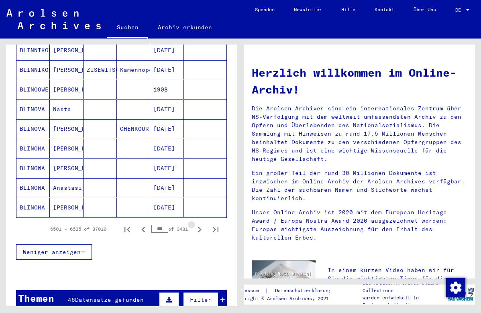
click at [200, 227] on icon "Next page" at bounding box center [200, 230] width 4 height 6
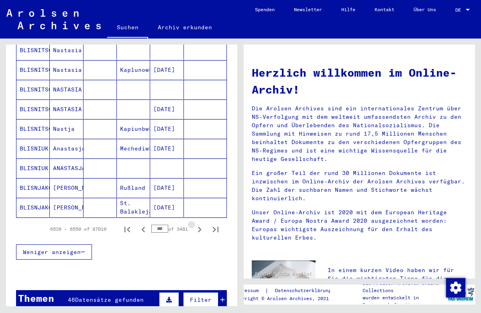
click at [200, 227] on icon "Next page" at bounding box center [200, 230] width 4 height 6
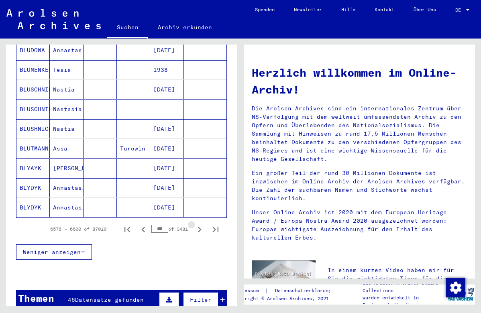
click at [200, 227] on icon "Next page" at bounding box center [200, 230] width 4 height 6
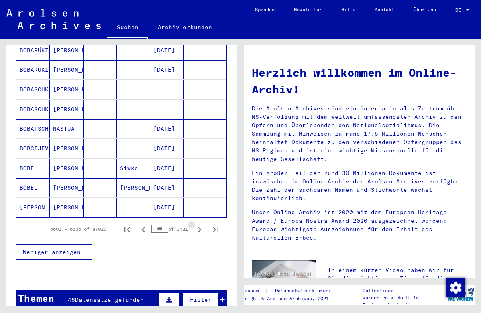
click at [200, 227] on icon "Next page" at bounding box center [200, 230] width 4 height 6
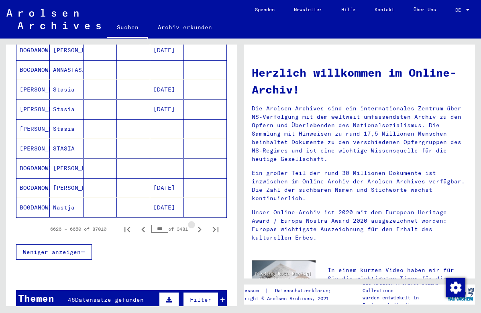
click at [200, 227] on icon "Next page" at bounding box center [200, 230] width 4 height 6
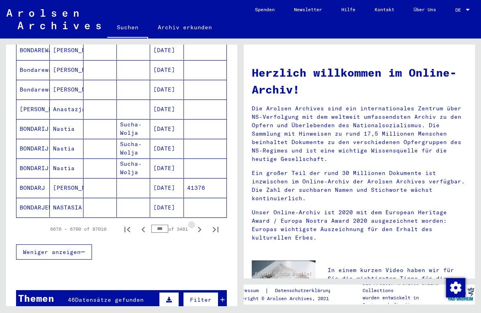
click at [200, 227] on icon "Next page" at bounding box center [200, 230] width 4 height 6
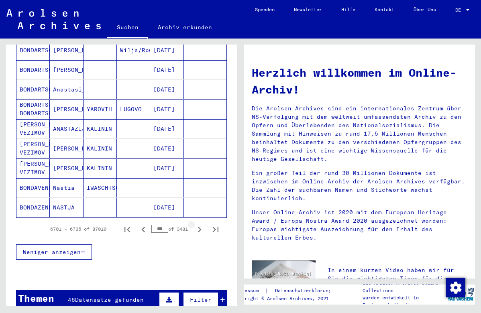
click at [200, 227] on icon "Next page" at bounding box center [200, 230] width 4 height 6
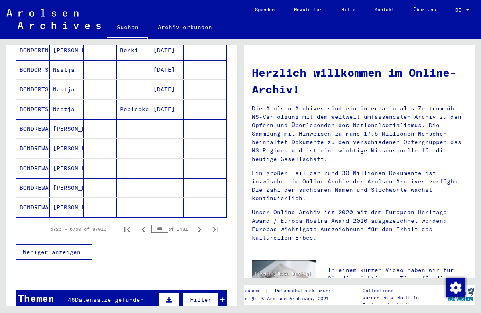
click at [200, 227] on icon "Next page" at bounding box center [200, 230] width 4 height 6
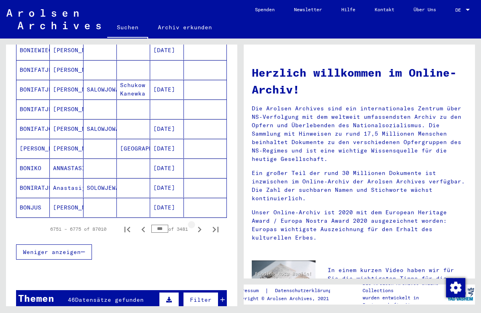
click at [200, 227] on icon "Next page" at bounding box center [200, 230] width 4 height 6
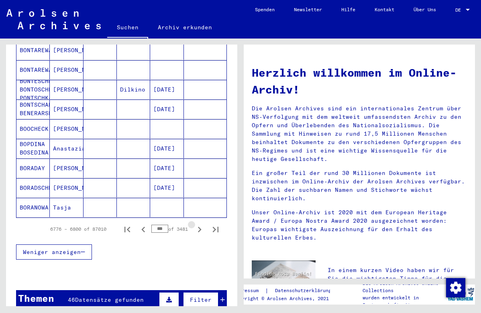
click at [200, 227] on icon "Next page" at bounding box center [200, 230] width 4 height 6
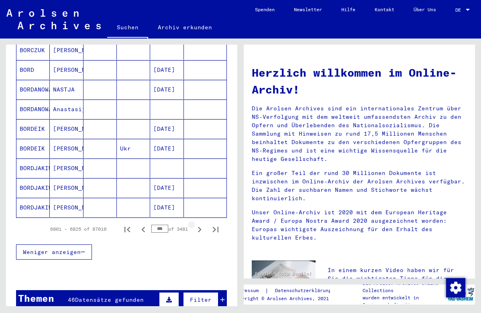
click at [200, 227] on icon "Next page" at bounding box center [200, 230] width 4 height 6
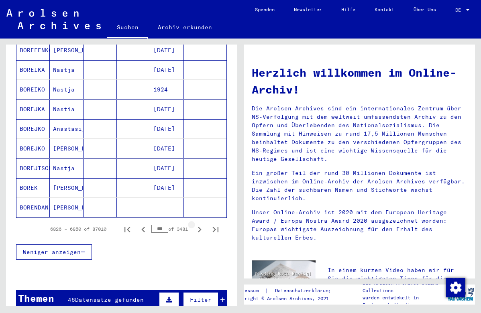
click at [200, 227] on icon "Next page" at bounding box center [200, 230] width 4 height 6
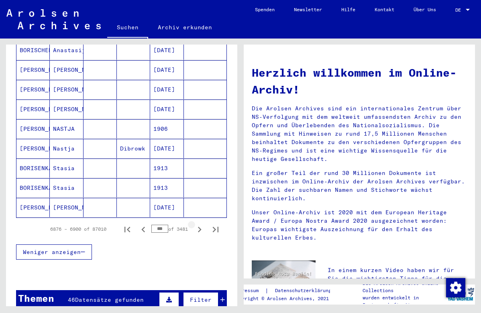
click at [200, 227] on icon "Next page" at bounding box center [200, 230] width 4 height 6
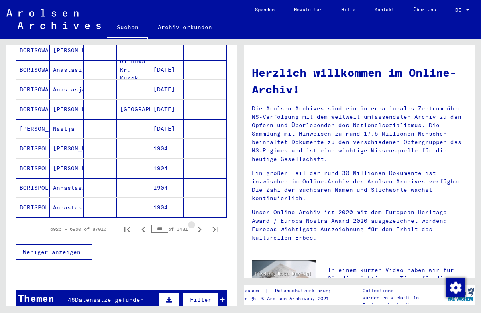
click at [200, 227] on icon "Next page" at bounding box center [200, 230] width 4 height 6
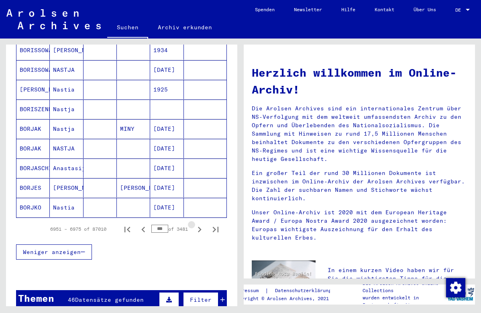
click at [200, 227] on icon "Next page" at bounding box center [200, 230] width 4 height 6
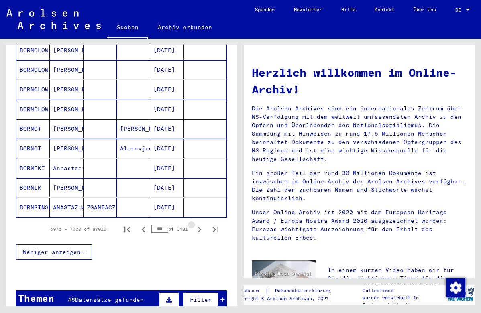
click at [200, 227] on icon "Next page" at bounding box center [200, 230] width 4 height 6
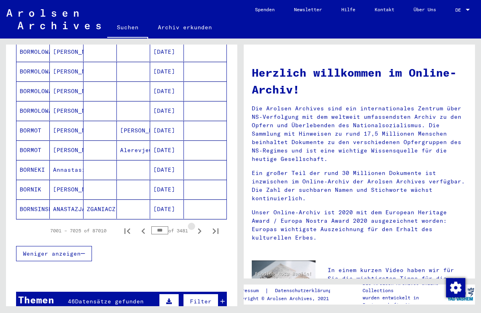
click at [200, 228] on icon "Next page" at bounding box center [200, 231] width 4 height 6
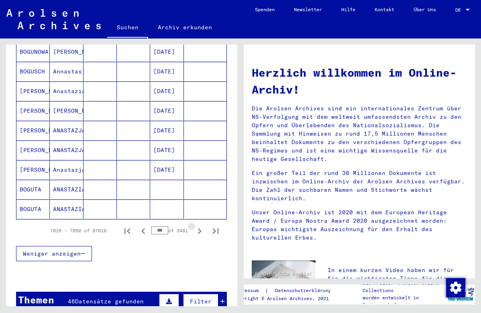
click at [200, 228] on icon "Next page" at bounding box center [200, 231] width 4 height 6
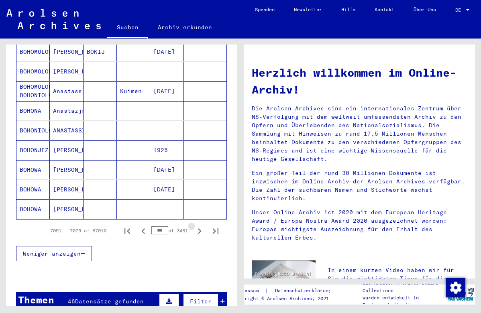
click at [200, 228] on icon "Next page" at bounding box center [200, 231] width 4 height 6
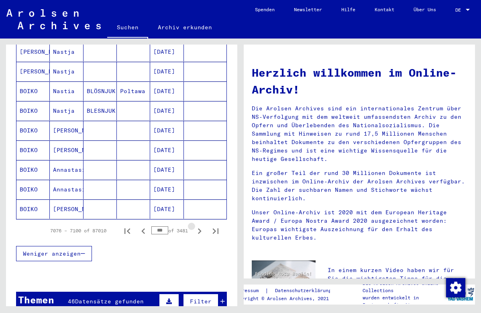
click at [200, 228] on icon "Next page" at bounding box center [200, 231] width 4 height 6
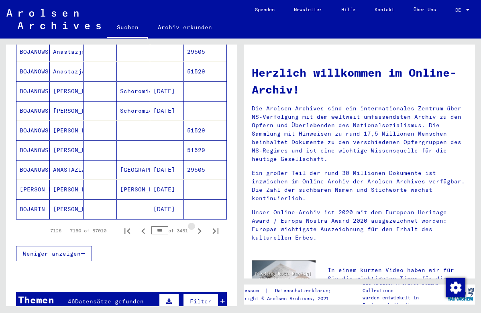
click at [200, 228] on icon "Next page" at bounding box center [200, 231] width 4 height 6
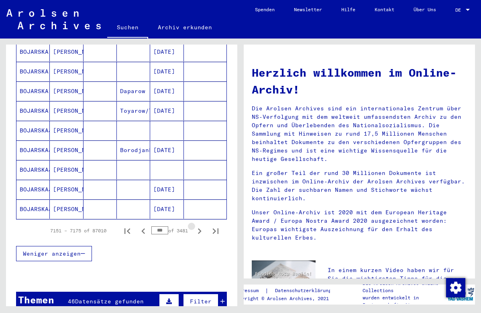
click at [200, 228] on icon "Next page" at bounding box center [200, 231] width 4 height 6
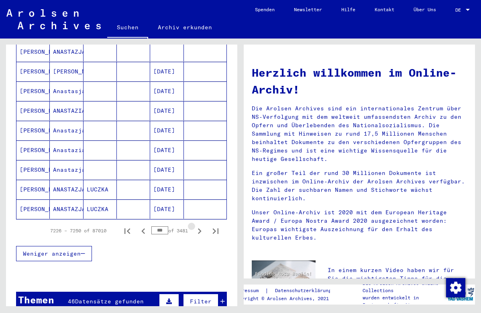
click at [200, 228] on icon "Next page" at bounding box center [200, 231] width 4 height 6
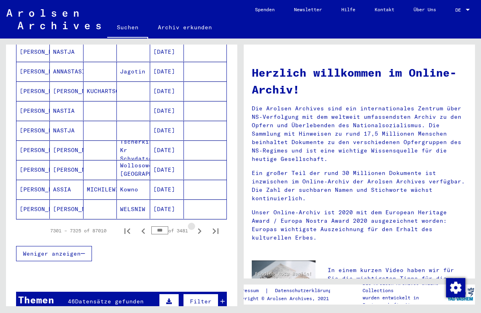
click at [200, 228] on icon "Next page" at bounding box center [200, 231] width 4 height 6
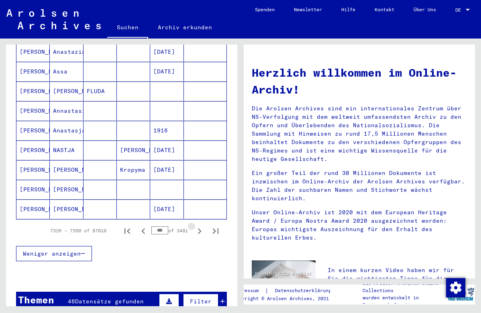
click at [200, 228] on icon "Next page" at bounding box center [200, 231] width 4 height 6
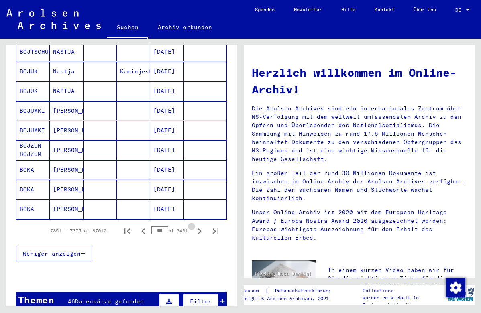
click at [200, 228] on icon "Next page" at bounding box center [200, 231] width 4 height 6
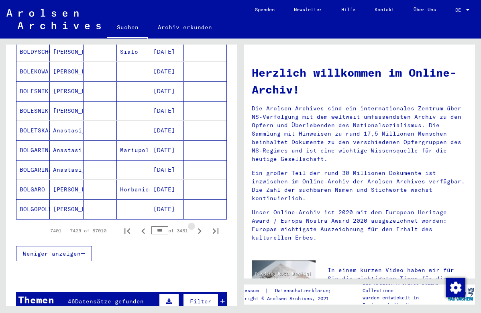
click at [200, 228] on icon "Next page" at bounding box center [200, 231] width 4 height 6
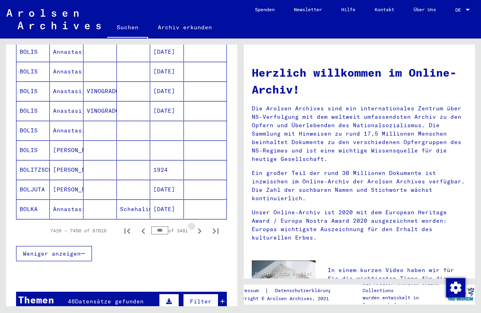
click at [200, 228] on icon "Next page" at bounding box center [200, 231] width 4 height 6
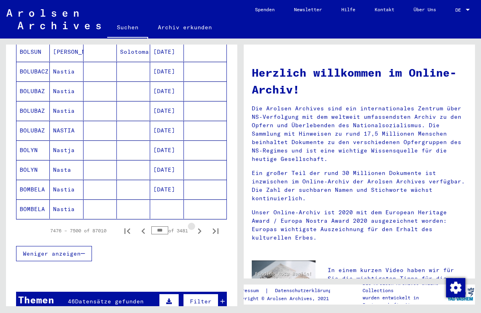
click at [200, 228] on icon "Next page" at bounding box center [200, 231] width 4 height 6
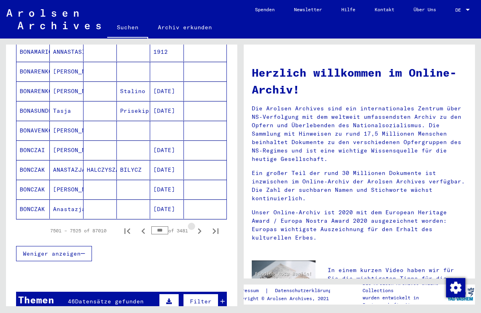
click at [200, 228] on icon "Next page" at bounding box center [200, 231] width 4 height 6
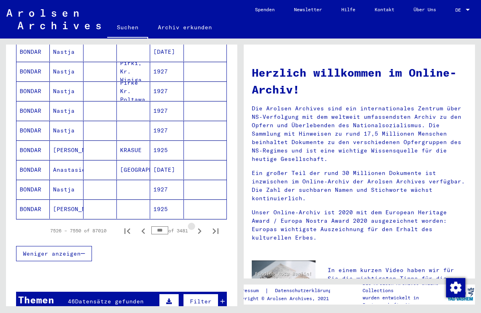
click at [200, 228] on icon "Next page" at bounding box center [200, 231] width 4 height 6
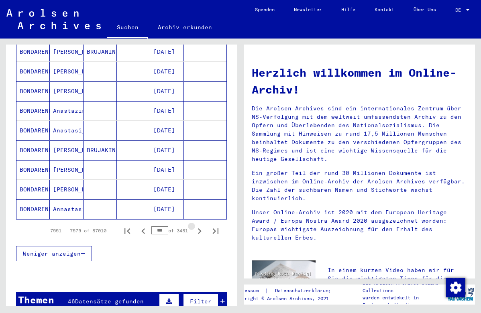
click at [200, 228] on icon "Next page" at bounding box center [200, 231] width 4 height 6
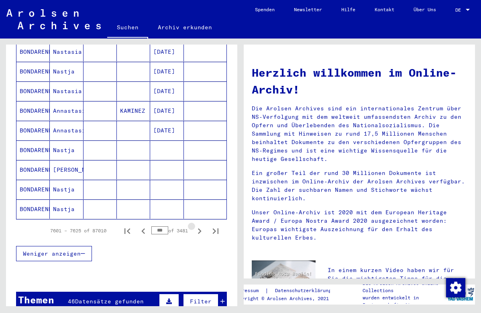
click at [200, 228] on icon "Next page" at bounding box center [200, 231] width 4 height 6
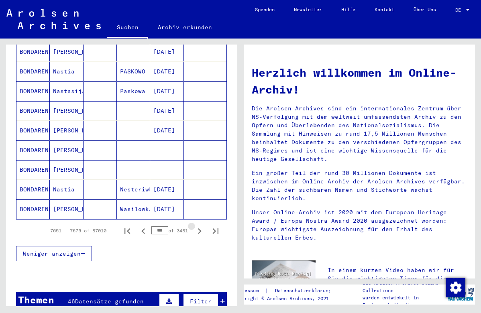
click at [200, 228] on icon "Next page" at bounding box center [200, 231] width 4 height 6
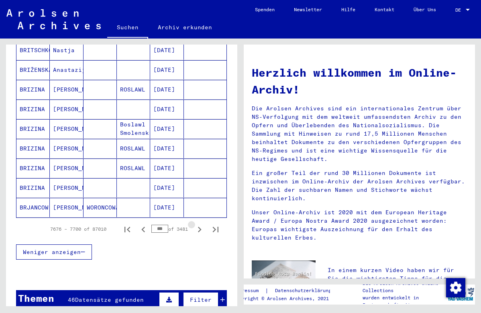
click at [200, 227] on icon "Next page" at bounding box center [200, 230] width 4 height 6
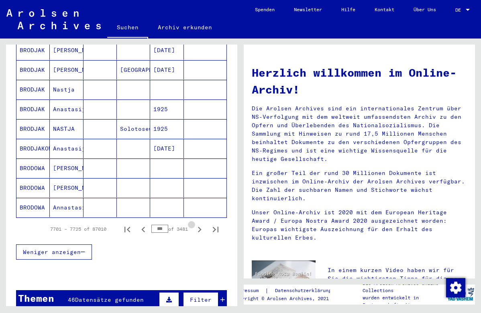
click at [200, 227] on icon "Next page" at bounding box center [200, 230] width 4 height 6
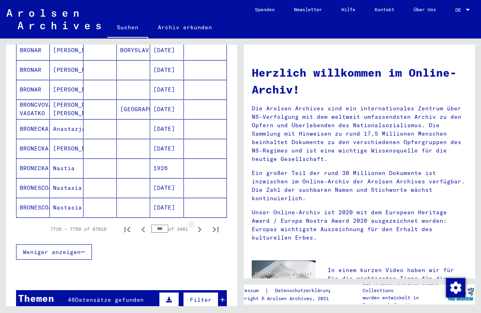
click at [200, 227] on icon "Next page" at bounding box center [200, 230] width 4 height 6
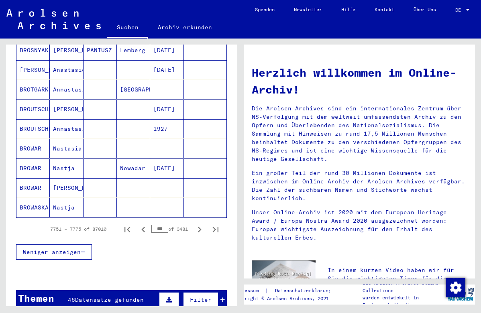
click at [200, 227] on icon "Next page" at bounding box center [200, 230] width 4 height 6
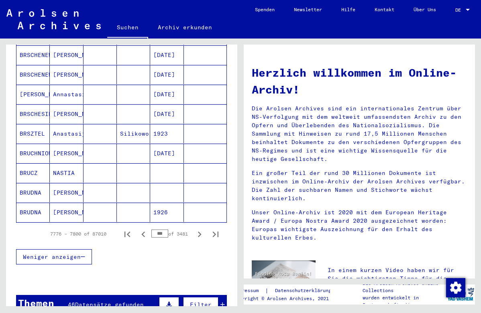
scroll to position [446, 0]
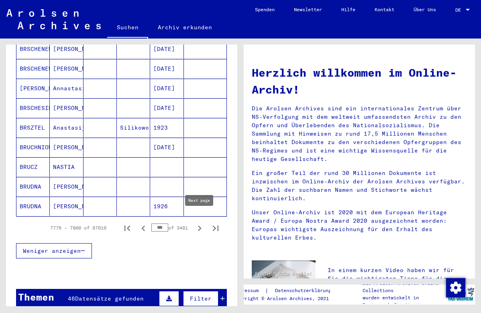
click at [200, 223] on icon "Next page" at bounding box center [199, 228] width 11 height 11
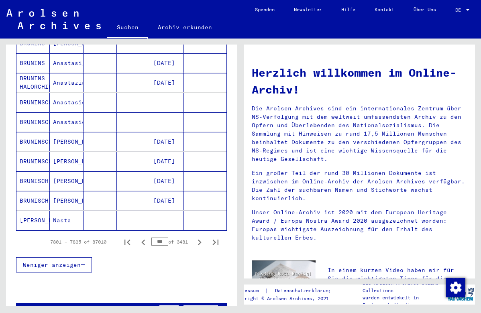
scroll to position [440, 0]
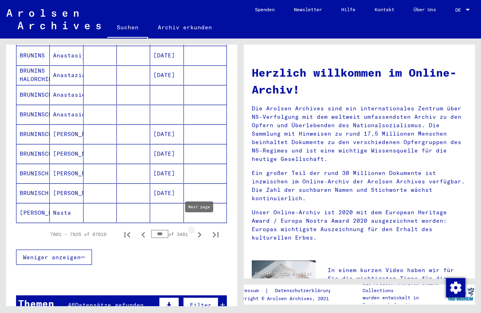
click at [197, 229] on icon "Next page" at bounding box center [199, 234] width 11 height 11
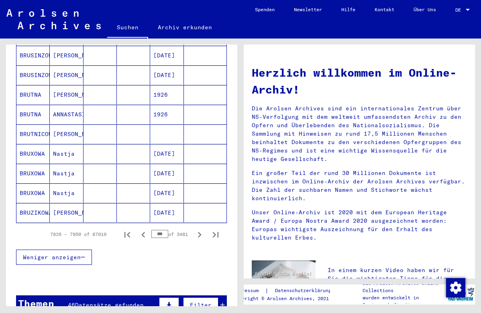
click at [79, 206] on mat-cell "[PERSON_NAME]" at bounding box center [66, 212] width 33 height 19
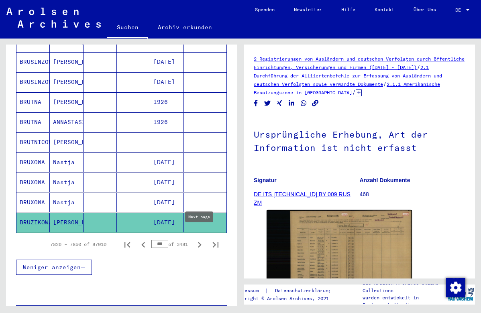
click at [202, 239] on icon "Next page" at bounding box center [199, 244] width 11 height 11
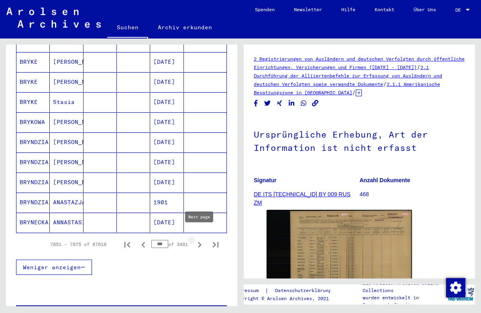
type input "***"
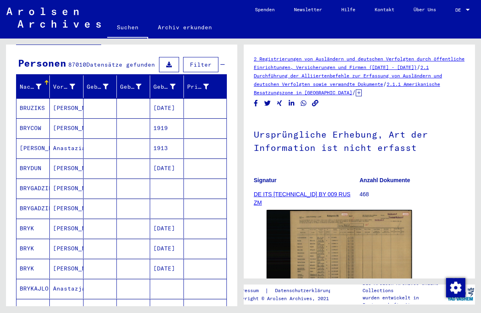
scroll to position [70, 0]
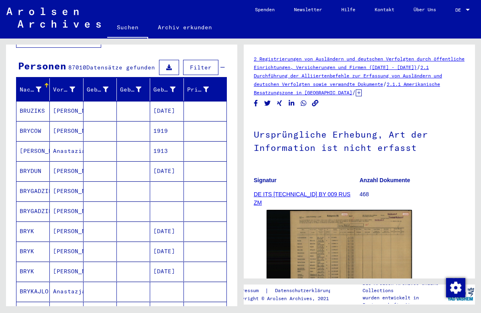
click at [112, 105] on mat-cell at bounding box center [100, 111] width 33 height 20
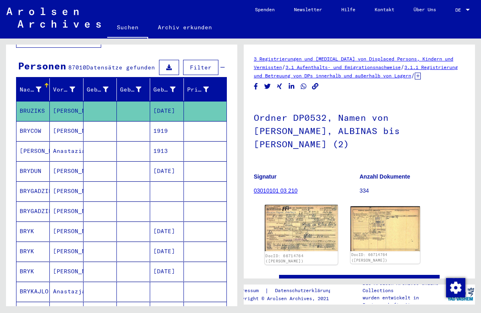
click at [298, 226] on img at bounding box center [301, 228] width 73 height 46
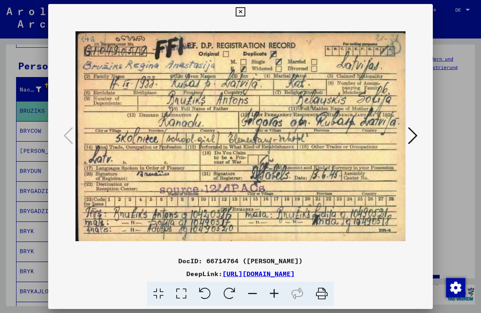
click at [245, 12] on icon at bounding box center [240, 12] width 9 height 10
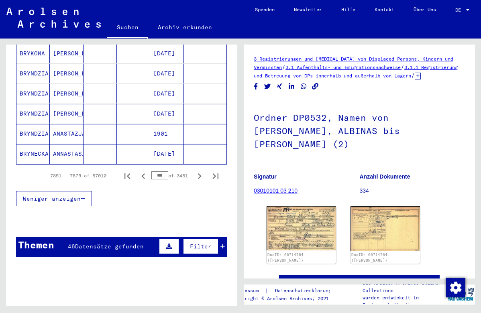
scroll to position [585, 0]
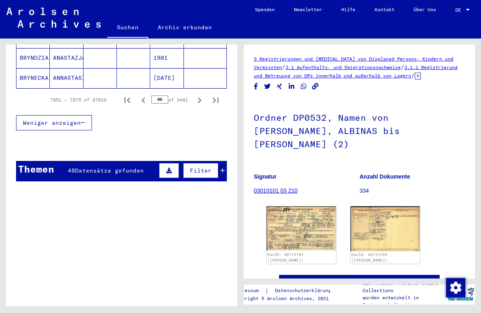
click at [124, 167] on span "Datensätze gefunden" at bounding box center [109, 170] width 69 height 7
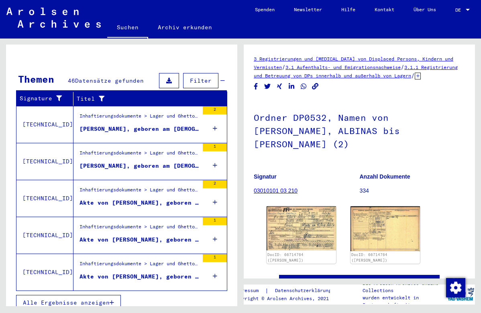
scroll to position [0, 0]
click at [101, 299] on span "Alle Ergebnisse anzeigen" at bounding box center [66, 302] width 87 height 7
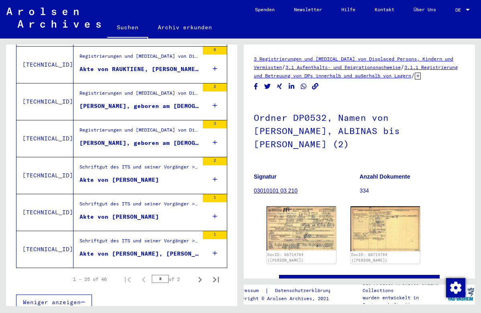
scroll to position [865, 0]
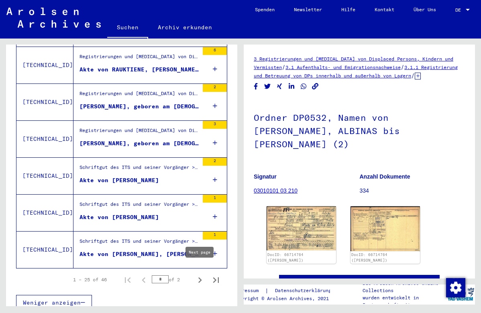
click at [201, 277] on icon "Next page" at bounding box center [200, 280] width 4 height 6
type input "*"
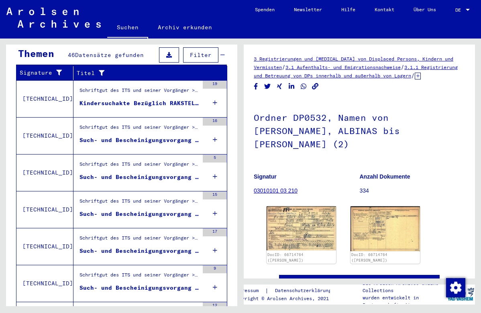
scroll to position [91, 0]
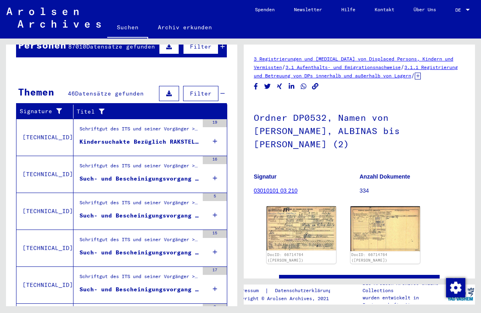
click at [153, 175] on div "Such- und Bescheinigungsvorgang Nr. 1.049.916 für [PERSON_NAME], ANASTAZIJA geb…" at bounding box center [139, 179] width 119 height 8
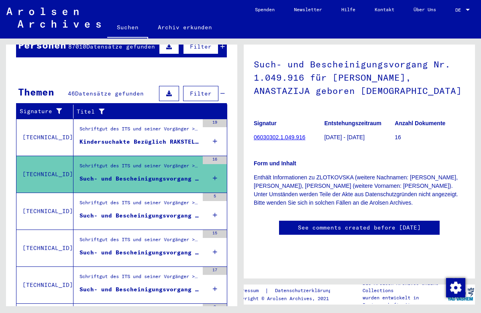
scroll to position [46, 0]
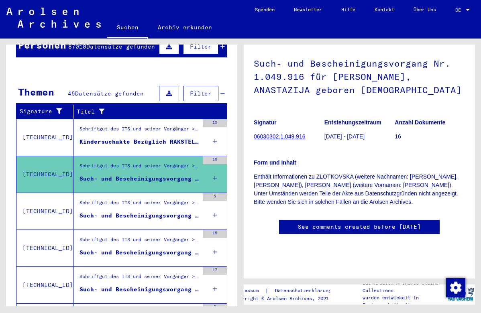
click at [150, 212] on div "Such- und Bescheinigungsvorgang Nr. 1.072.605 für [PERSON_NAME] geboren [DEMOGR…" at bounding box center [139, 216] width 119 height 8
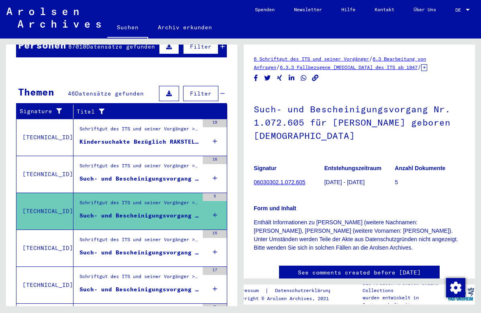
click at [165, 236] on div "Schriftgut des ITS und seiner Vorgänger > Bearbeitung von Anfragen > Fallbezoge…" at bounding box center [139, 241] width 119 height 11
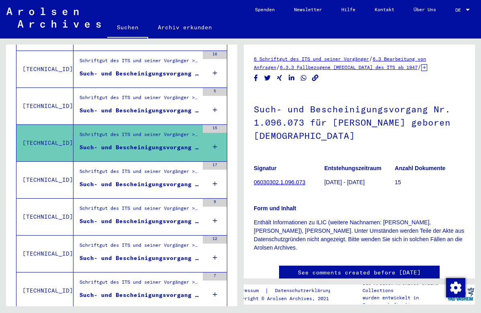
scroll to position [209, 0]
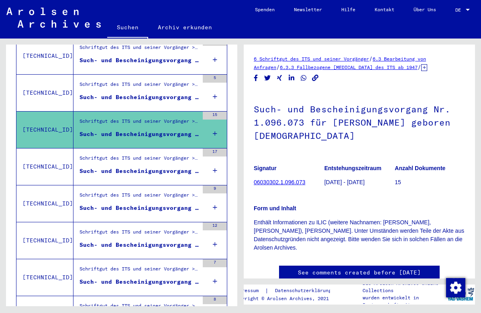
click at [162, 167] on div "Such- und Bescheinigungsvorgang Nr. 1.138.817 für [PERSON_NAME] geboren [DEMOGR…" at bounding box center [139, 171] width 119 height 8
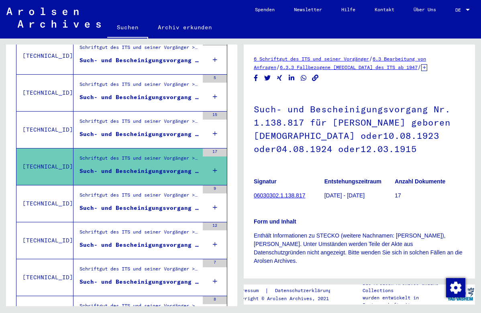
click at [157, 204] on div "Such- und Bescheinigungsvorgang Nr. 1.143.307 für [PERSON_NAME] geboren [DEMOGR…" at bounding box center [139, 208] width 119 height 8
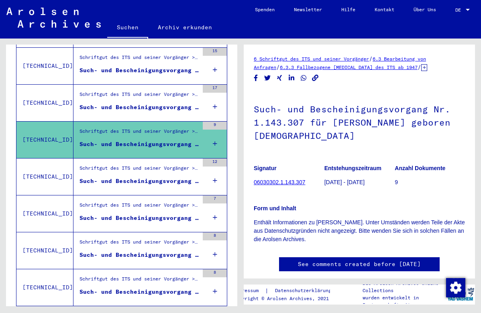
scroll to position [274, 0]
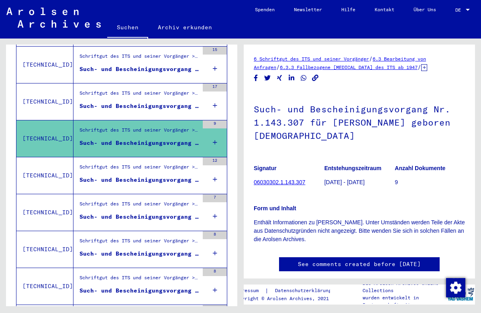
click at [156, 176] on div "Such- und Bescheinigungsvorgang Nr. 1.179.409 für [PERSON_NAME] geboren [DEMOGR…" at bounding box center [139, 180] width 119 height 8
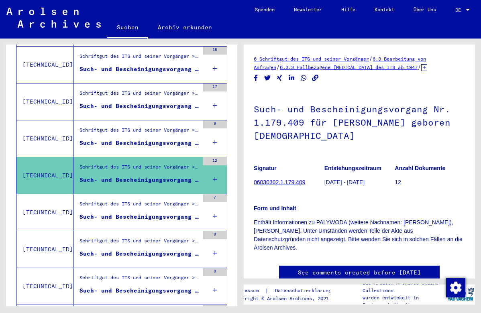
click at [156, 213] on figure "Such- und Bescheinigungsvorgang Nr. 1.273.164 für [PERSON_NAME] geboren [DEMOGR…" at bounding box center [139, 219] width 119 height 12
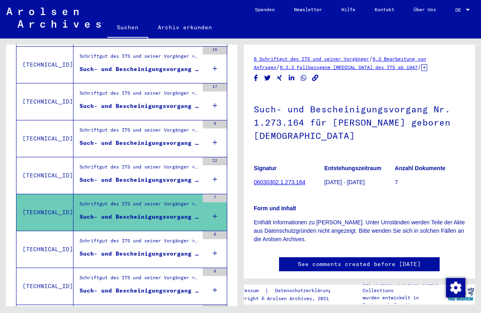
click at [158, 237] on div "Schriftgut des ITS und seiner Vorgänger > Bearbeitung von Anfragen > Fallbezoge…" at bounding box center [139, 242] width 119 height 11
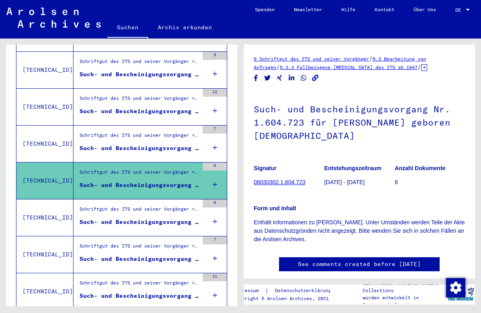
scroll to position [347, 0]
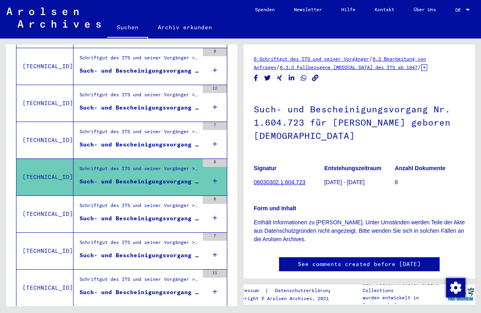
click at [161, 214] on div "Such- und Bescheinigungsvorgang Nr. 1.668.840 für CIS, ANASTAZIJA geboren [DEMO…" at bounding box center [139, 218] width 119 height 8
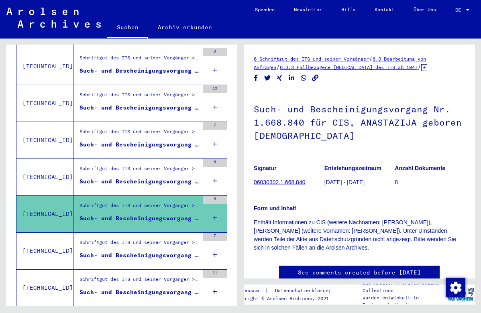
click at [162, 240] on div "Schriftgut des ITS und seiner Vorgänger > Bearbeitung von Anfragen > Fallbezoge…" at bounding box center [139, 244] width 119 height 11
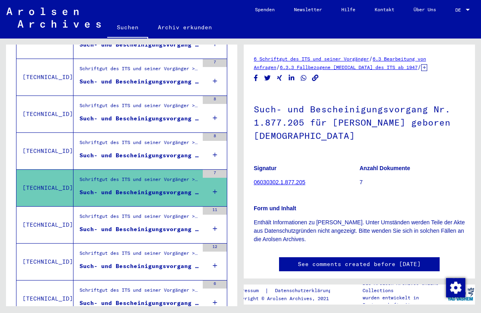
scroll to position [411, 0]
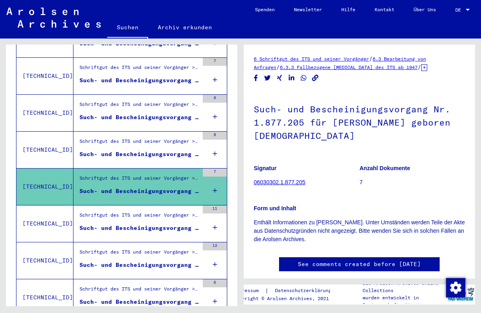
click at [156, 224] on div "Such- und Bescheinigungsvorgang Nr. 1.880.437 für [PERSON_NAME] geboren [DEMOGR…" at bounding box center [139, 228] width 119 height 8
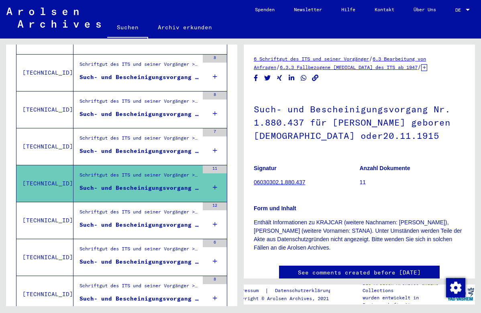
scroll to position [451, 0]
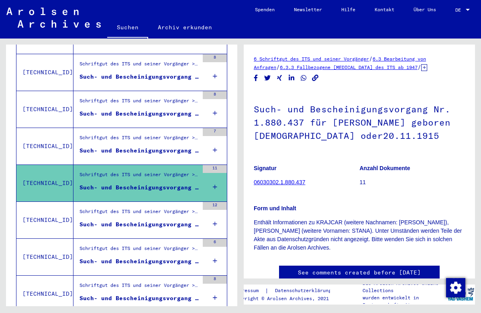
click at [156, 220] on div "Such- und Bescheinigungsvorgang Nr. 135.505 für [PERSON_NAME] geboren [DEMOGRAP…" at bounding box center [139, 224] width 119 height 8
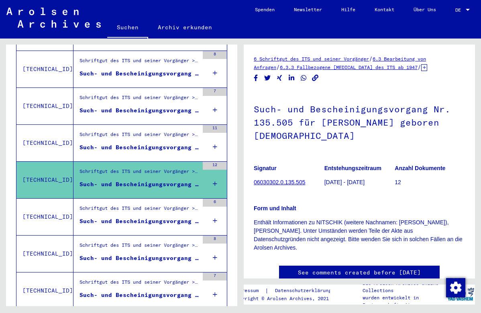
scroll to position [493, 0]
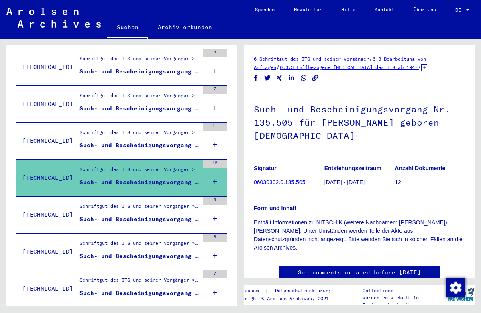
click at [155, 215] on div "Such- und Bescheinigungsvorgang Nr. 206.295 für [PERSON_NAME] geboren [DEMOGRAP…" at bounding box center [139, 219] width 119 height 8
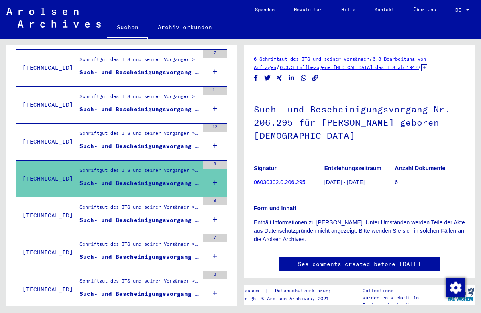
scroll to position [531, 0]
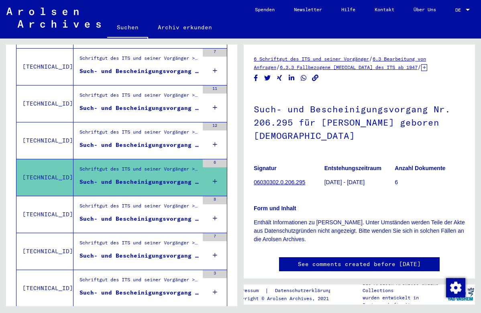
click at [155, 215] on div "Such- und Bescheinigungsvorgang Nr. 21.658 für RSCHEWSKAJA, [PERSON_NAME]" at bounding box center [139, 219] width 119 height 8
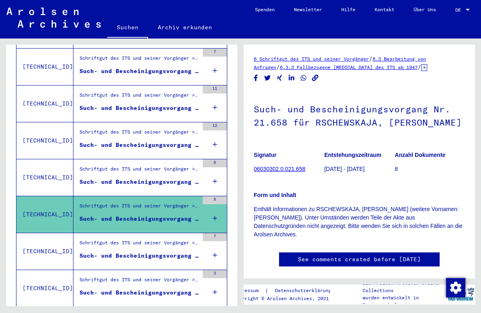
click at [159, 239] on div "Schriftgut des ITS und seiner Vorgänger > Bearbeitung von Anfragen > Fallbezoge…" at bounding box center [139, 244] width 119 height 11
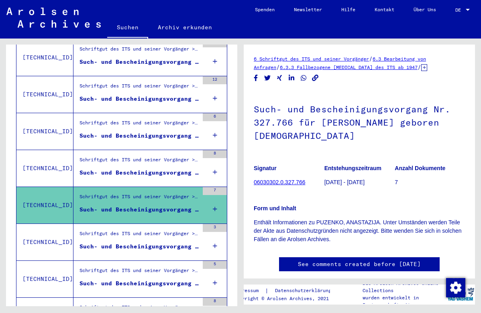
scroll to position [583, 0]
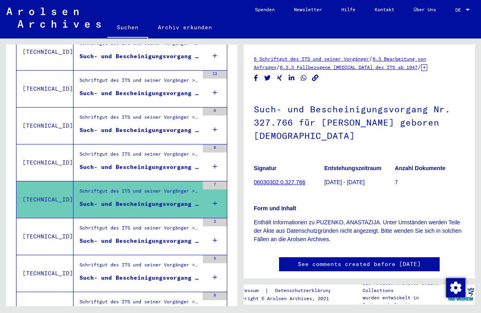
click at [161, 224] on div "Schriftgut des ITS und seiner Vorgänger > Bearbeitung von Anfragen > Fallbezoge…" at bounding box center [139, 229] width 119 height 11
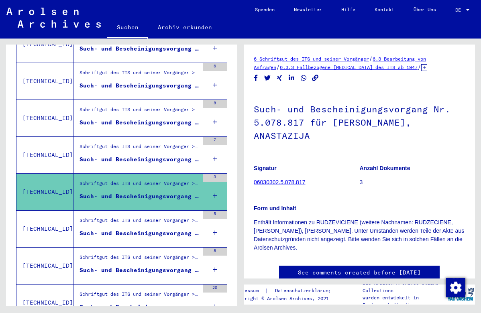
scroll to position [636, 0]
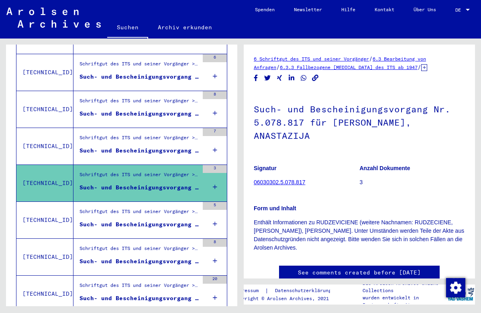
click at [156, 220] on div "Such- und Bescheinigungsvorgang Nr. 525.809 für [PERSON_NAME] geboren [DEMOGRAP…" at bounding box center [139, 224] width 119 height 8
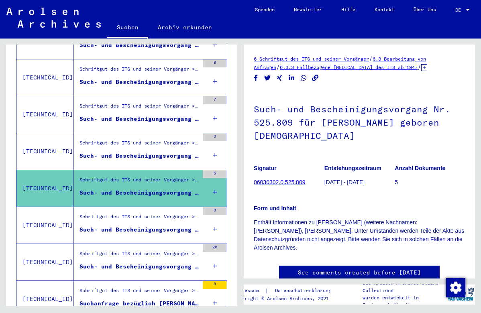
scroll to position [669, 0]
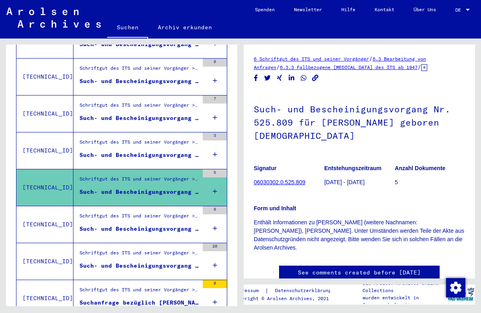
click at [156, 225] on div "Such- und Bescheinigungsvorgang Nr. 574.744 für [DEMOGRAPHIC_DATA], [PERSON_NAM…" at bounding box center [139, 229] width 119 height 8
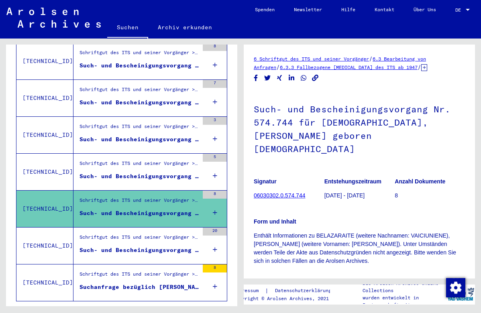
scroll to position [685, 0]
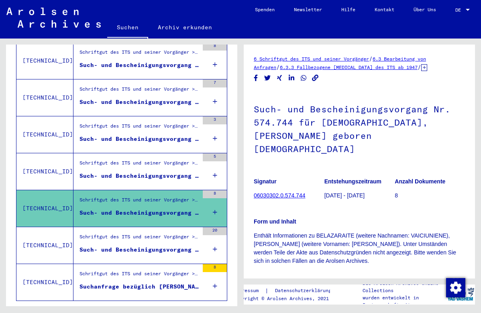
click at [154, 233] on div "Schriftgut des ITS und seiner Vorgänger > Bearbeitung von Anfragen > Fallbezoge…" at bounding box center [139, 238] width 119 height 11
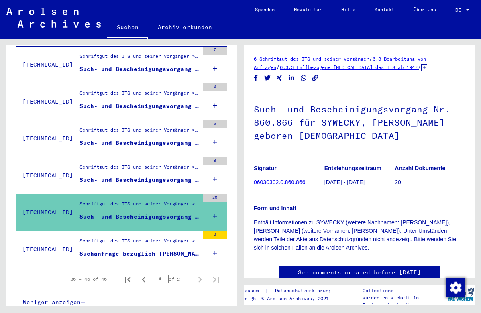
scroll to position [717, 0]
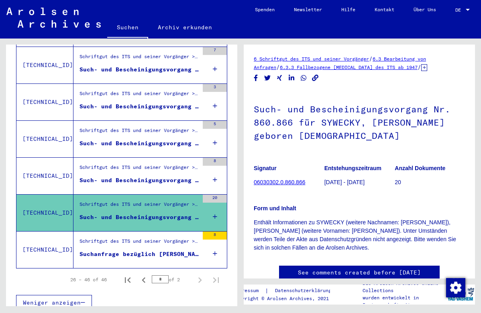
click at [154, 238] on div "Schriftgut des ITS und seiner Vorgänger > Bearbeitung von Anfragen > Fallbezoge…" at bounding box center [139, 243] width 119 height 11
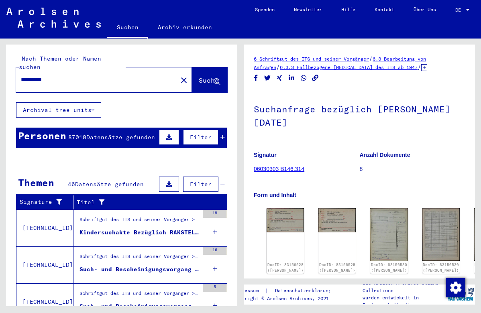
click at [179, 75] on mat-icon "close" at bounding box center [184, 80] width 10 height 10
